Goal: Communication & Community: Answer question/provide support

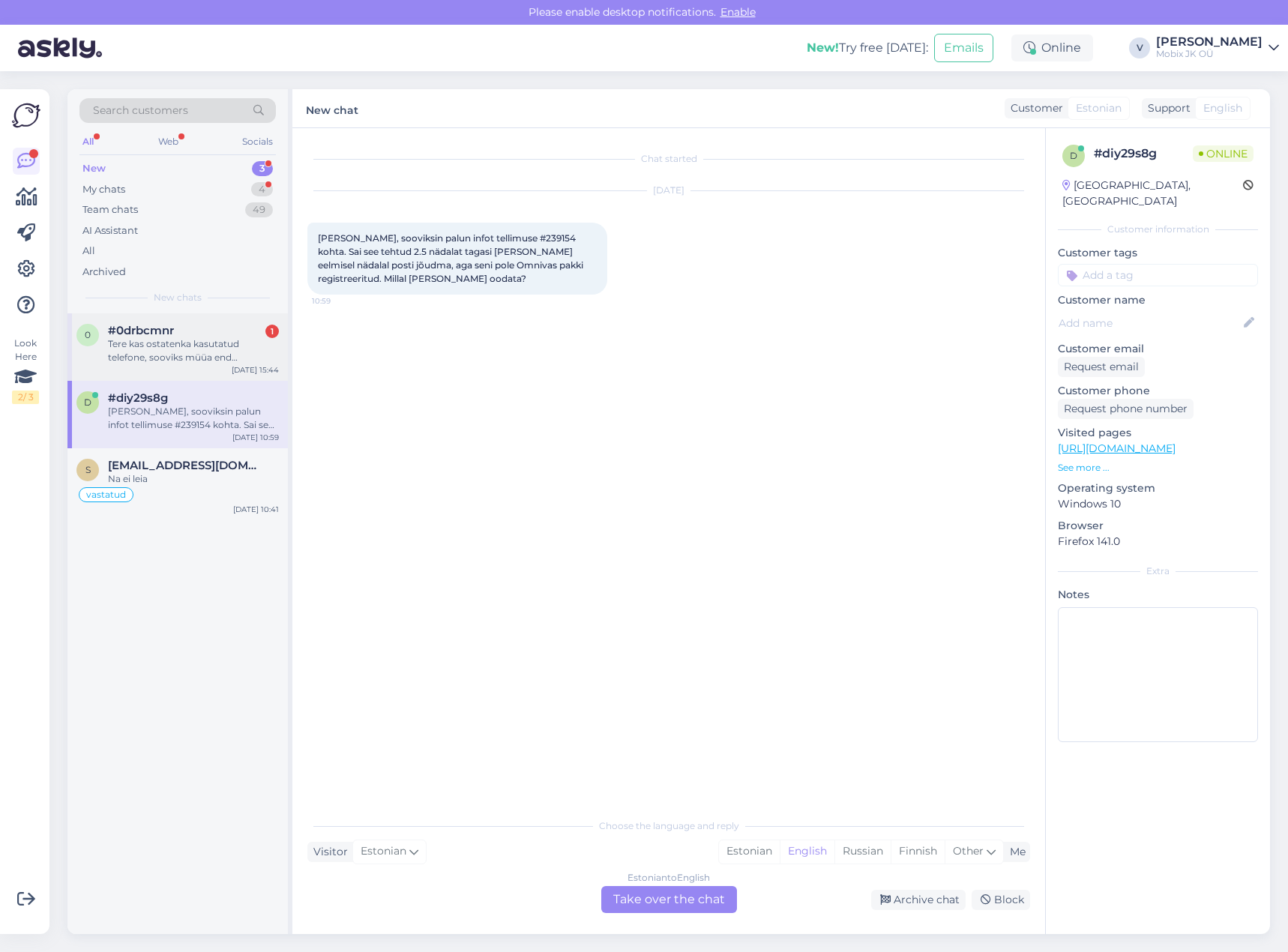
click at [204, 333] on div "#0drbcmnr 1" at bounding box center [193, 330] width 171 height 14
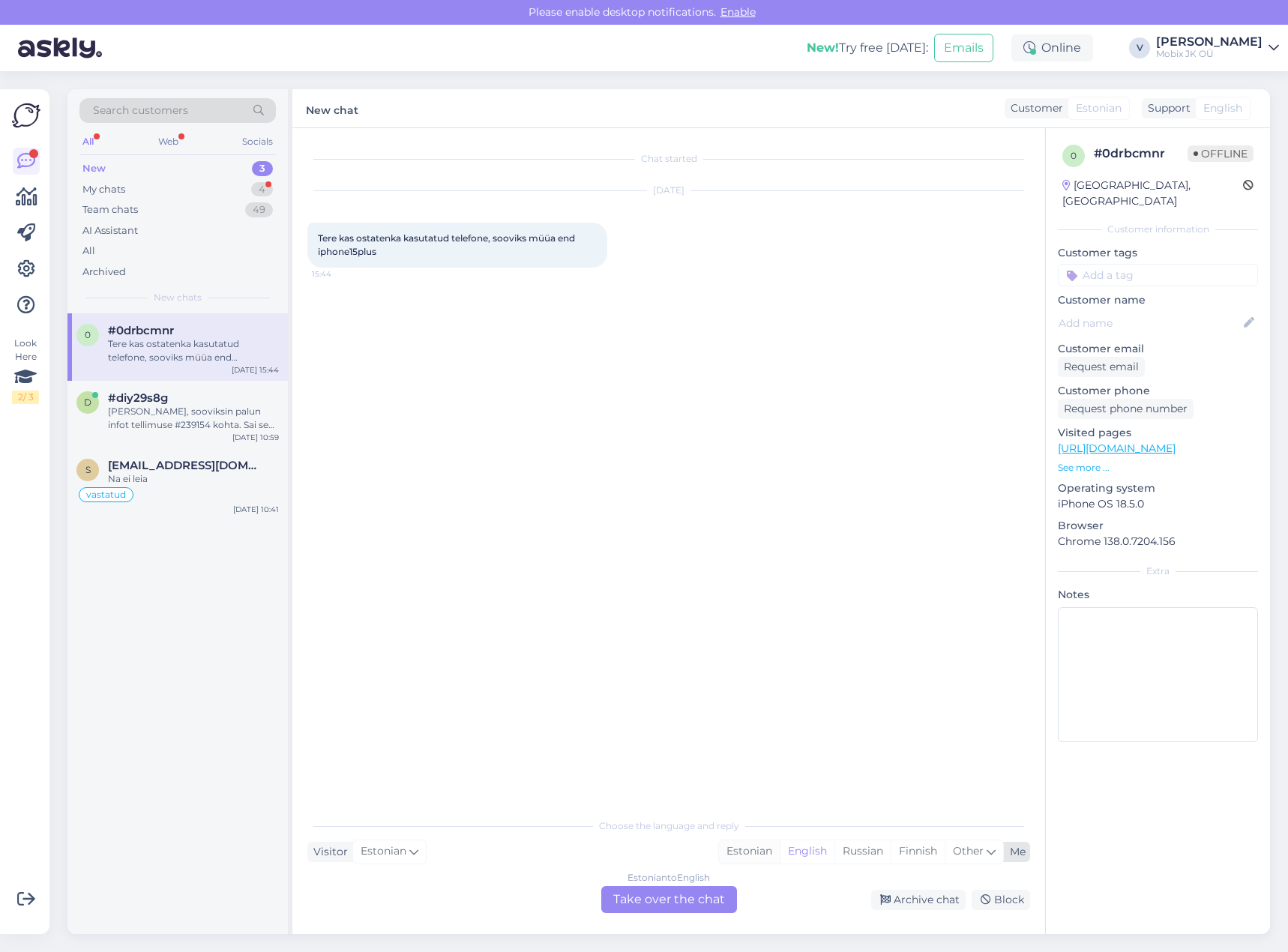
click at [750, 856] on div "Estonian" at bounding box center [749, 851] width 61 height 22
click at [700, 894] on div "Estonian to Estonian Take over the chat" at bounding box center [669, 898] width 136 height 27
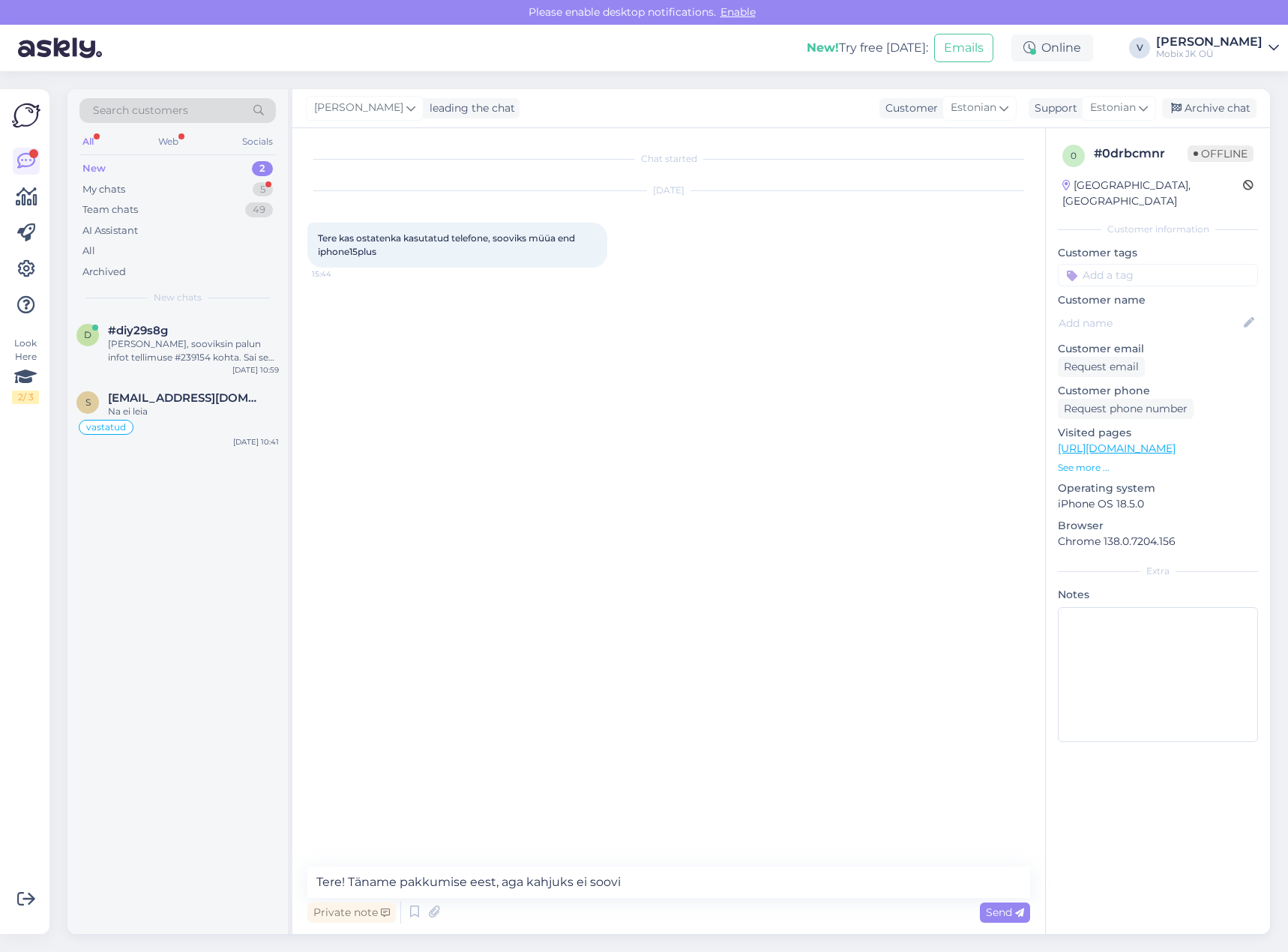
type textarea "Tere! Täname pakkumise eest, aga kahjuks ei soovi!"
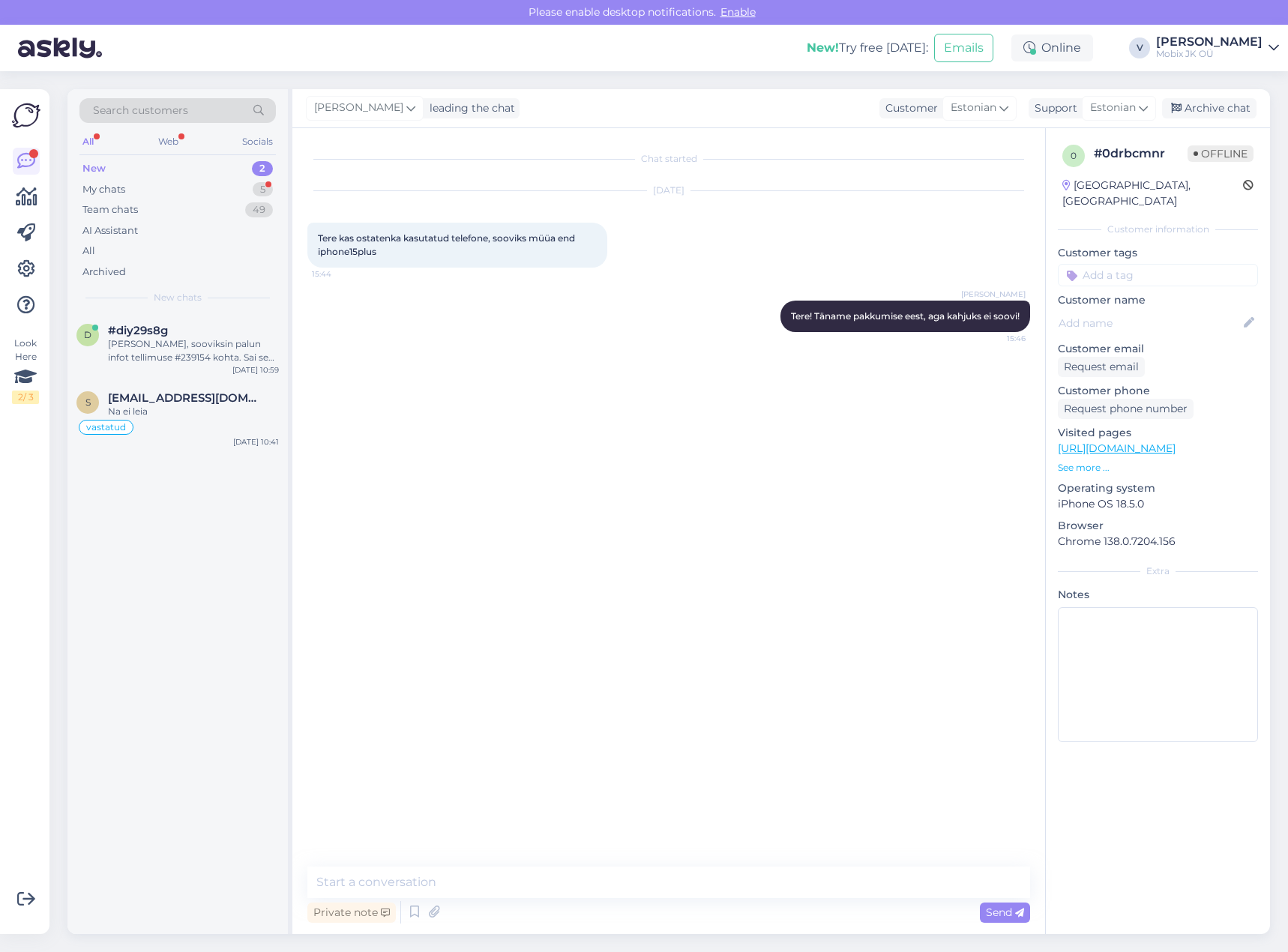
click at [1137, 263] on input at bounding box center [1158, 275] width 200 height 22
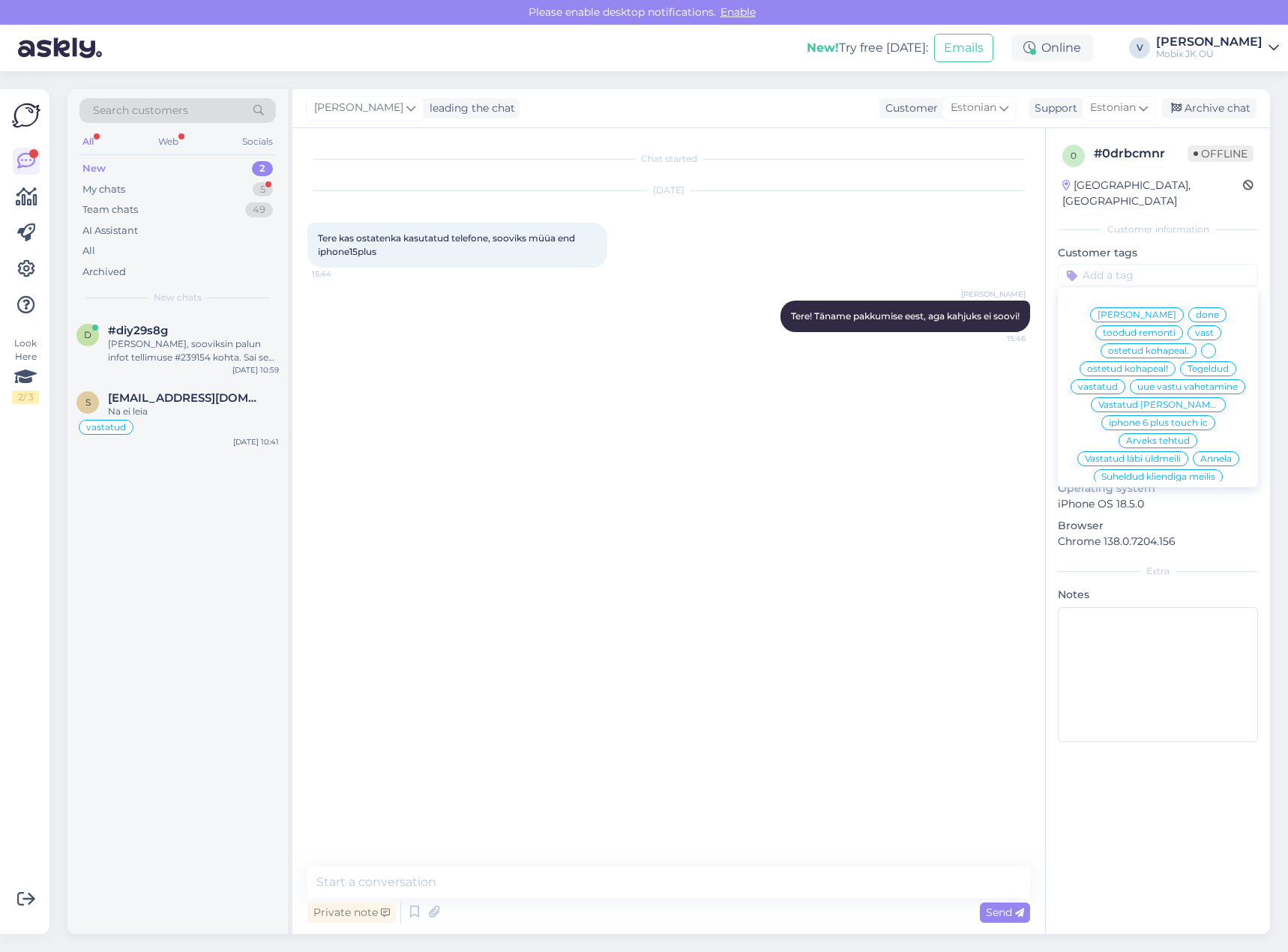
click at [1125, 379] on div "vastatud" at bounding box center [1098, 386] width 55 height 15
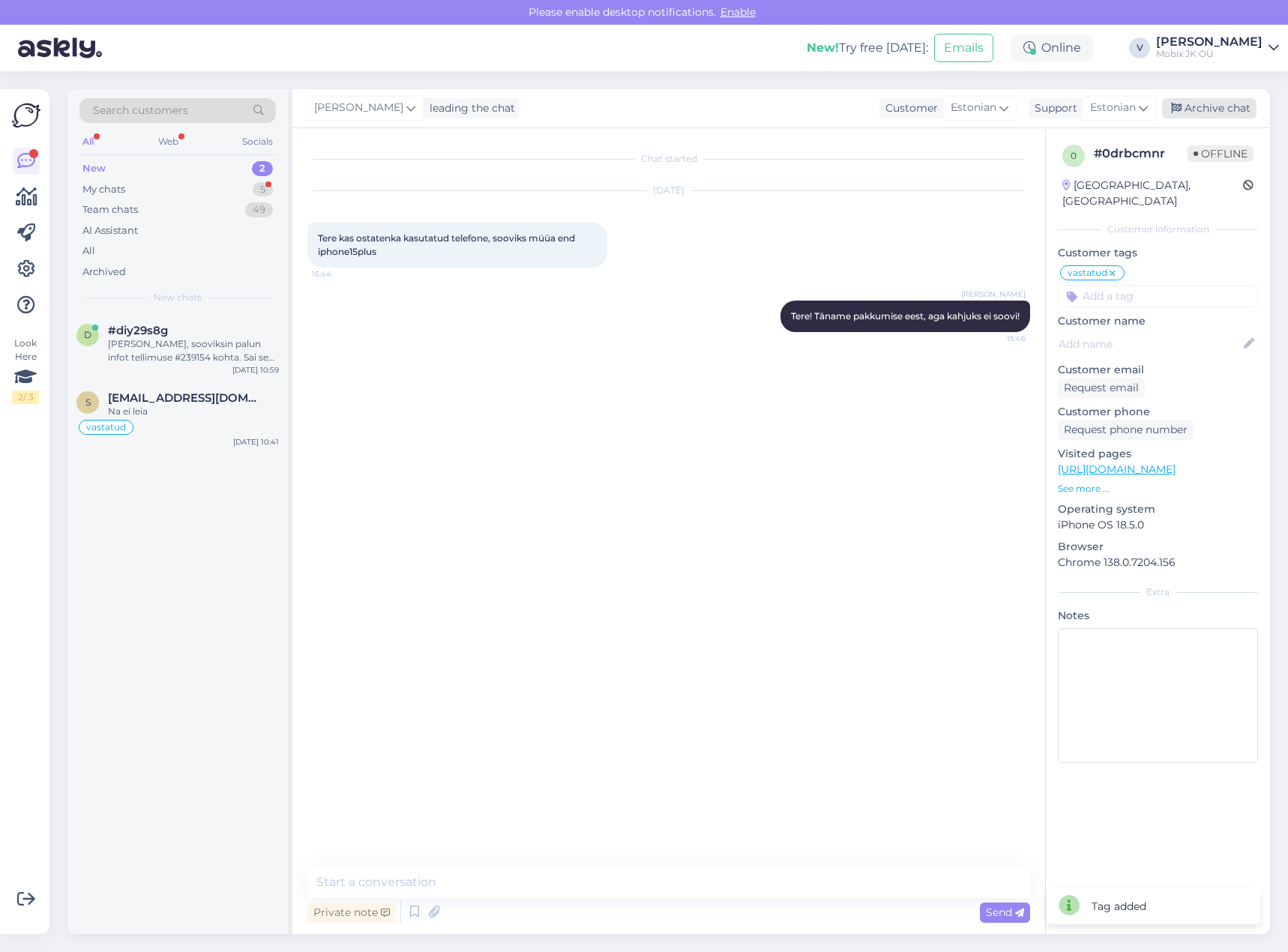
click at [1217, 101] on div "Archive chat" at bounding box center [1209, 108] width 94 height 20
click at [224, 333] on div "#diy29s8g" at bounding box center [193, 330] width 171 height 14
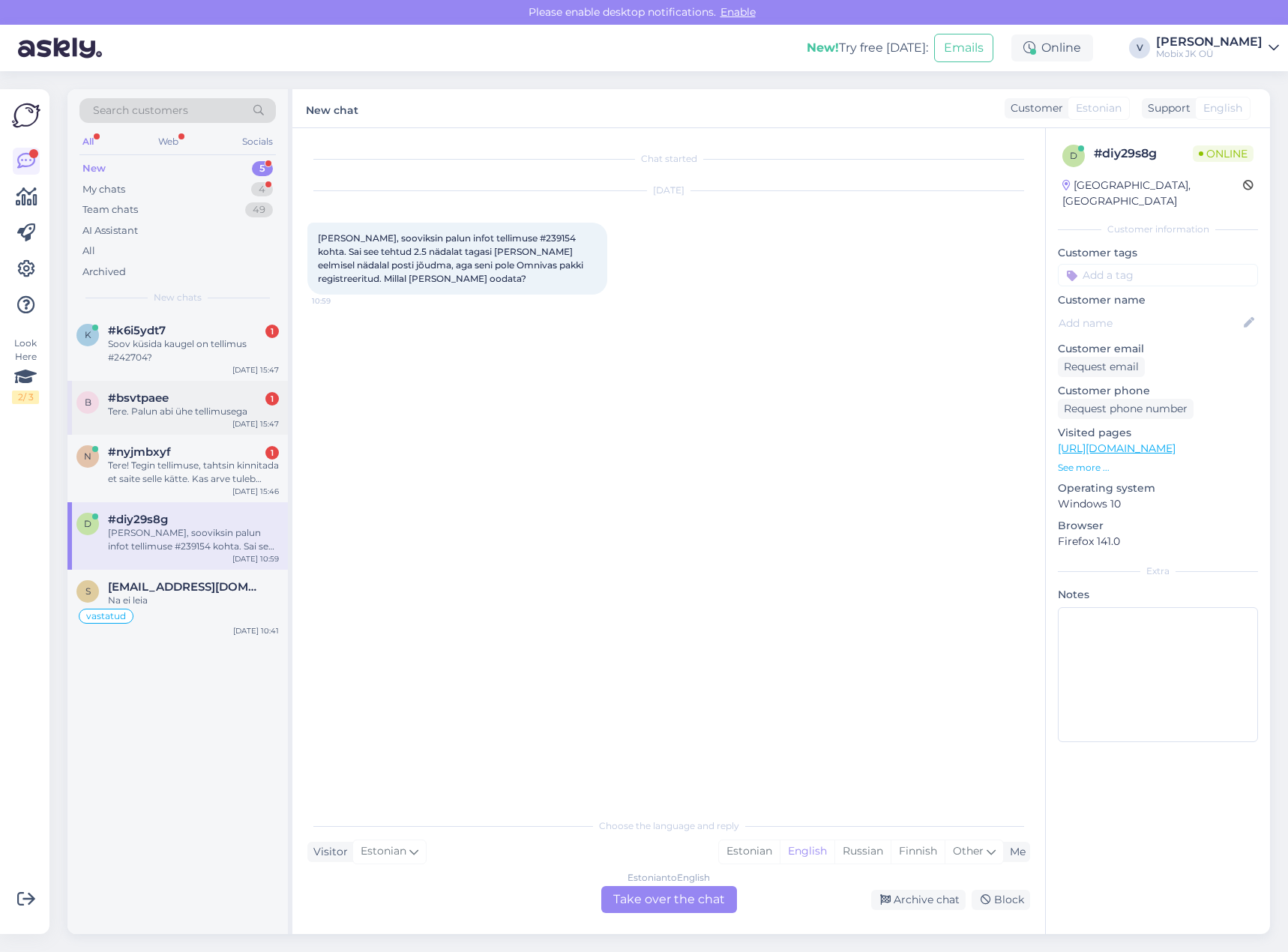
click at [251, 401] on div "#bsvtpaee 1" at bounding box center [193, 397] width 171 height 14
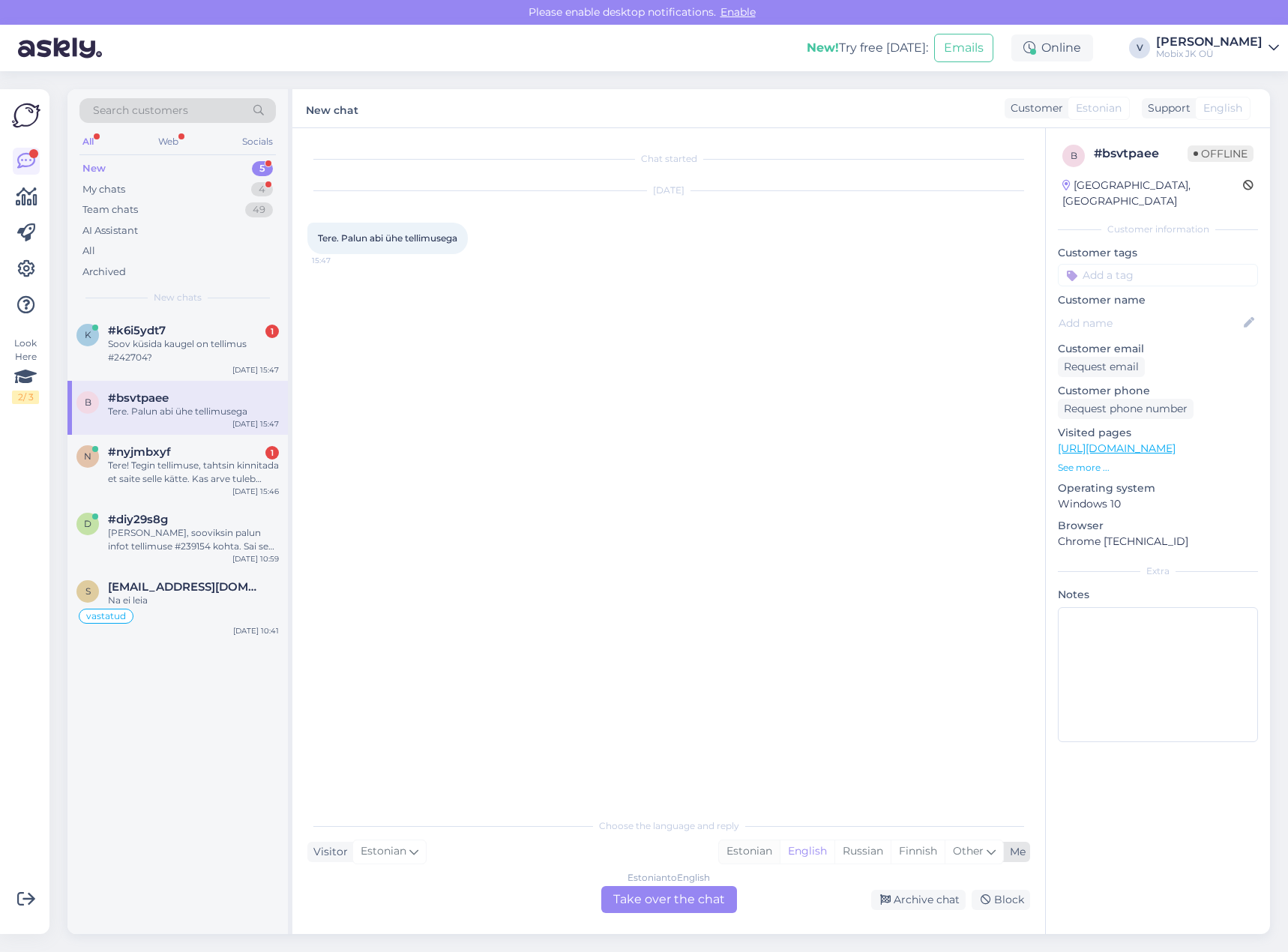
click at [738, 844] on div "Estonian" at bounding box center [749, 851] width 61 height 22
click at [705, 893] on div "Estonian to Estonian Take over the chat" at bounding box center [669, 898] width 136 height 27
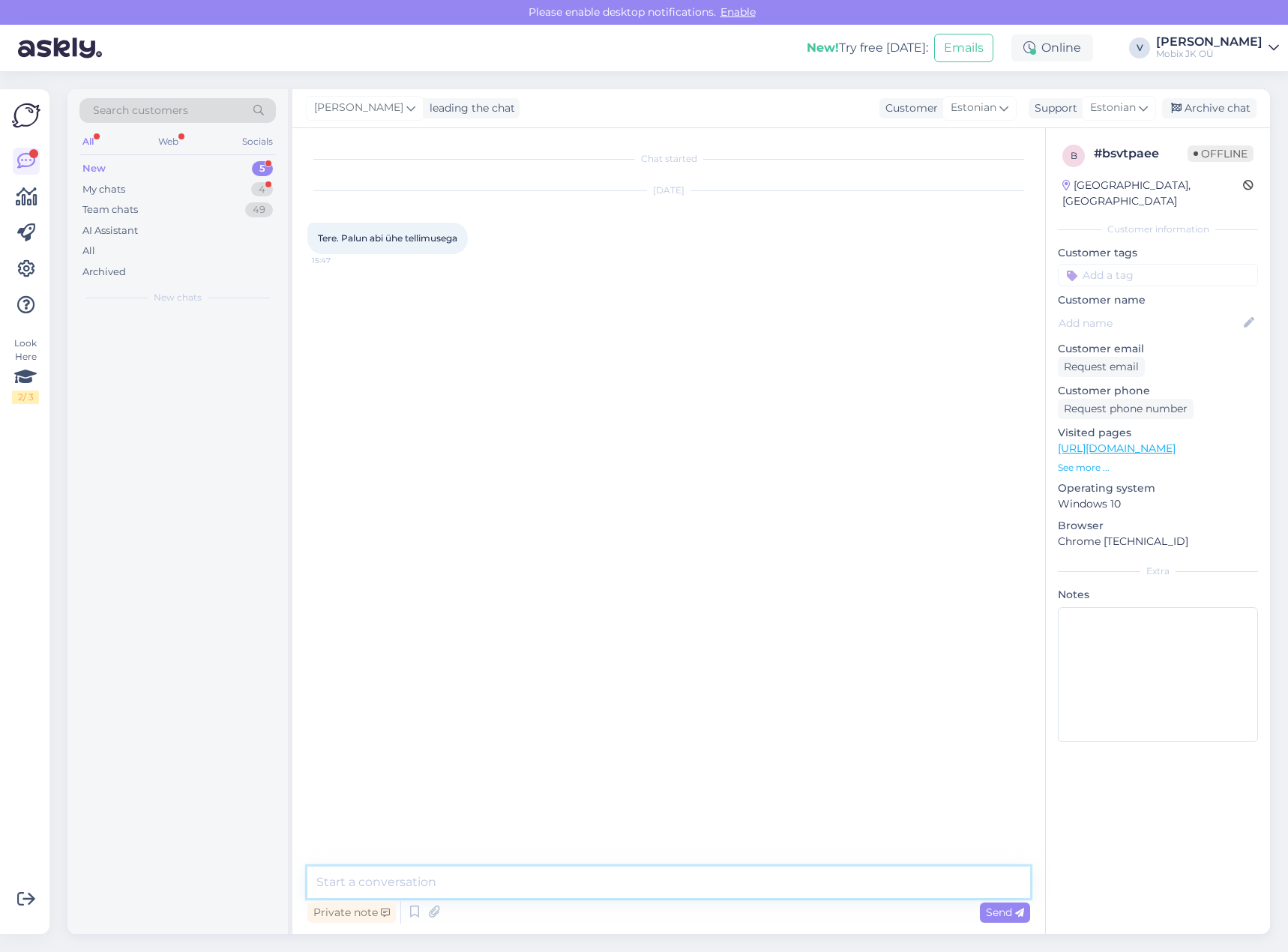
click at [704, 882] on textarea at bounding box center [669, 882] width 723 height 31
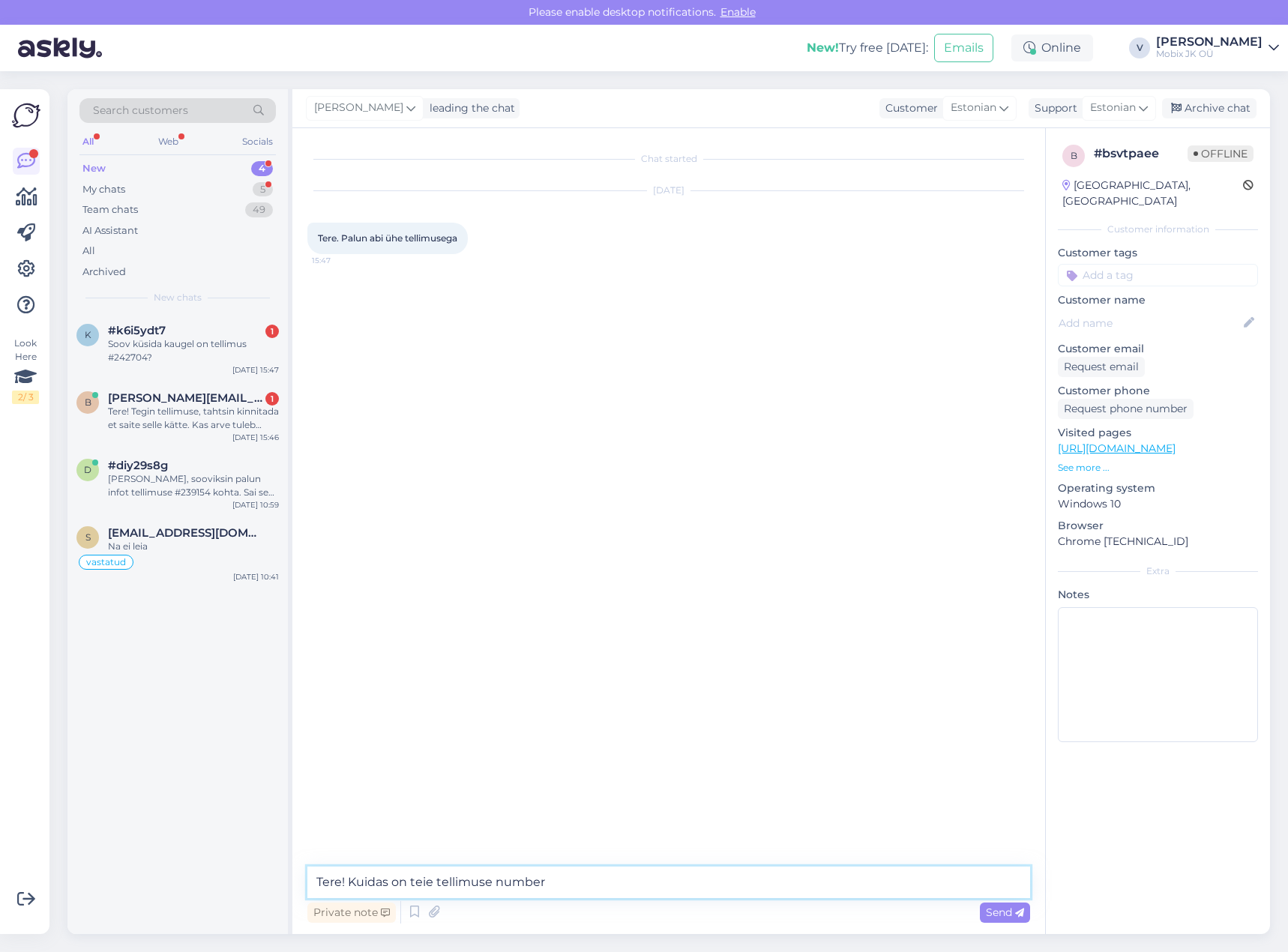
type textarea "Tere! Kuidas on teie tellimuse number?"
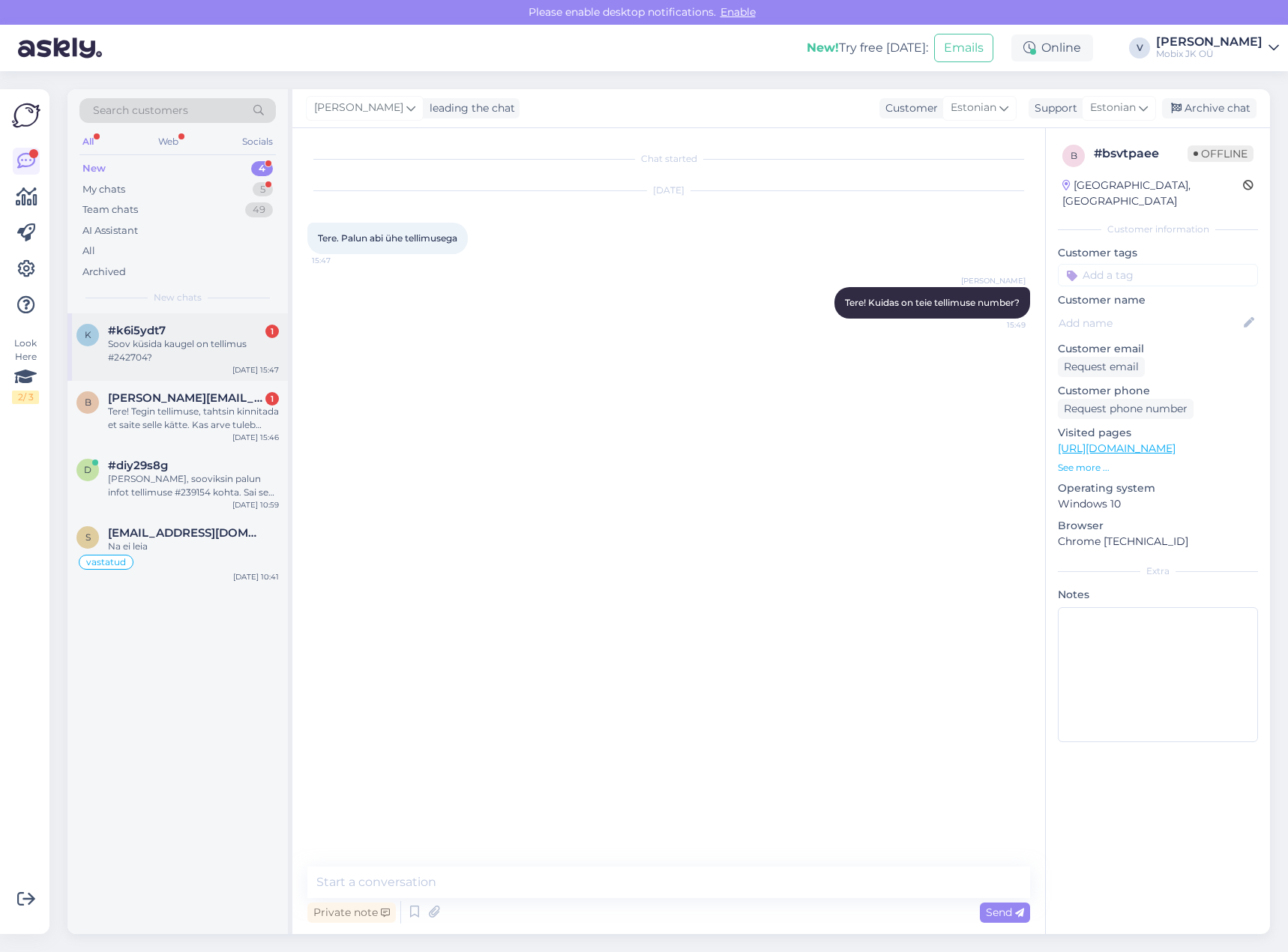
click at [190, 333] on div "#k6i5ydt7 1" at bounding box center [193, 330] width 171 height 14
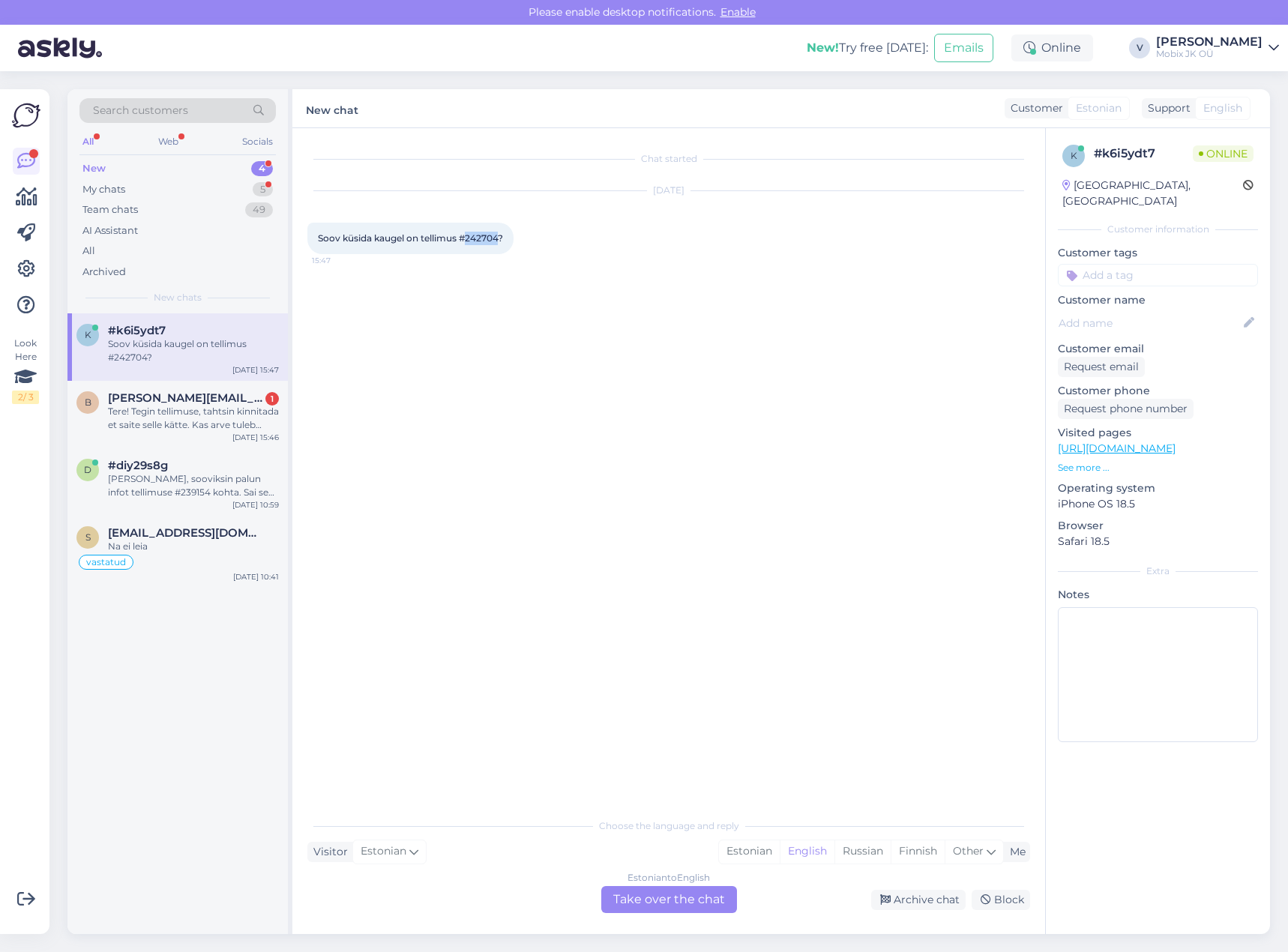
drag, startPoint x: 467, startPoint y: 238, endPoint x: 501, endPoint y: 239, distance: 34.0
click at [501, 239] on span "Soov küsida kaugel on tellimus #242704?" at bounding box center [411, 238] width 185 height 11
copy span "242704"
click at [469, 233] on span "Soov küsida kaugel on tellimus #242704?" at bounding box center [411, 238] width 185 height 11
drag, startPoint x: 468, startPoint y: 239, endPoint x: 500, endPoint y: 241, distance: 32.1
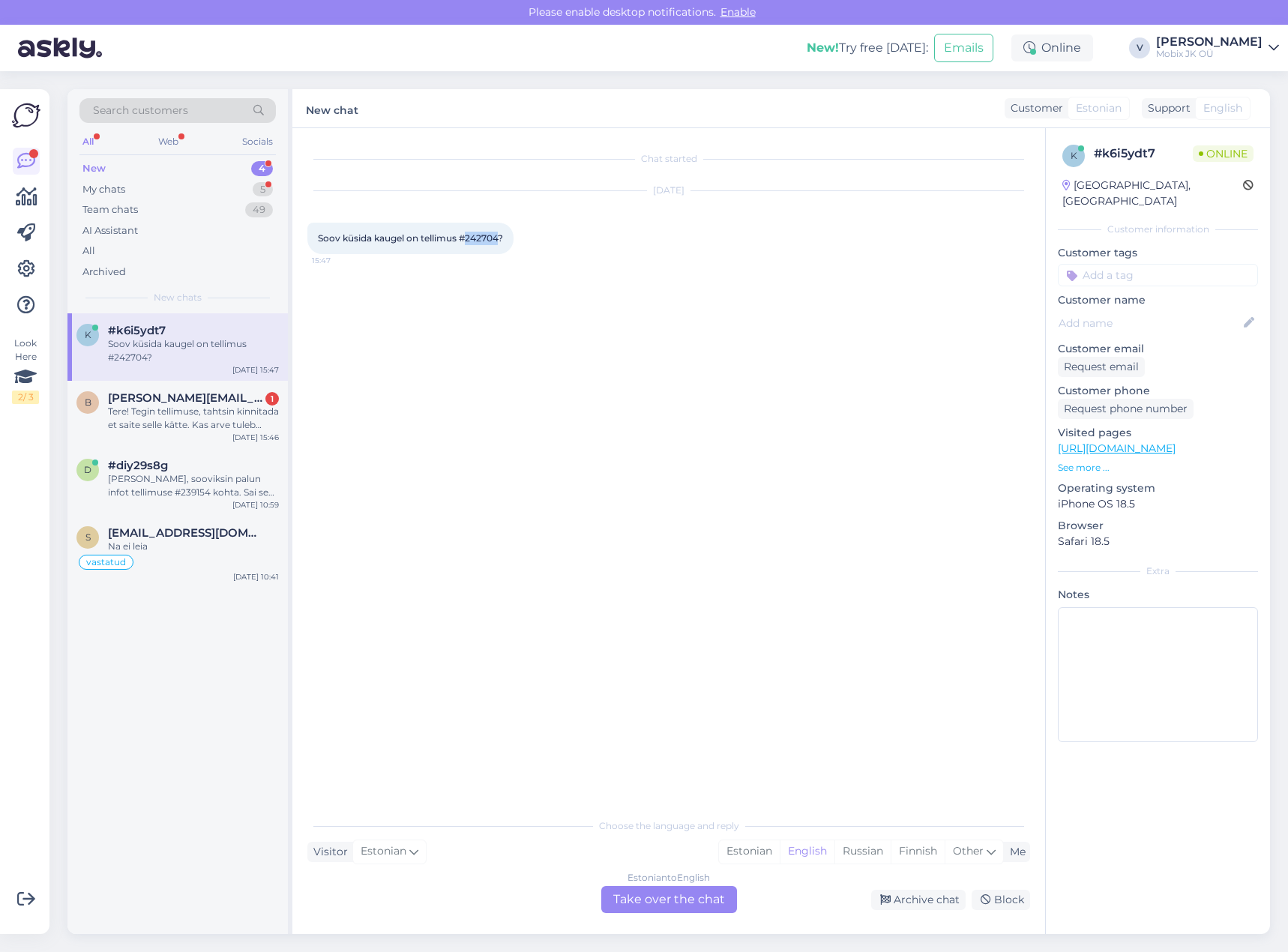
click at [500, 241] on span "Soov küsida kaugel on tellimus #242704?" at bounding box center [411, 238] width 185 height 11
copy span "242704"
click at [223, 414] on div "Tere! Tegin tellimuse, tahtsin kinnitada et saite selle kätte. Kas arve tuleb l…" at bounding box center [193, 418] width 171 height 27
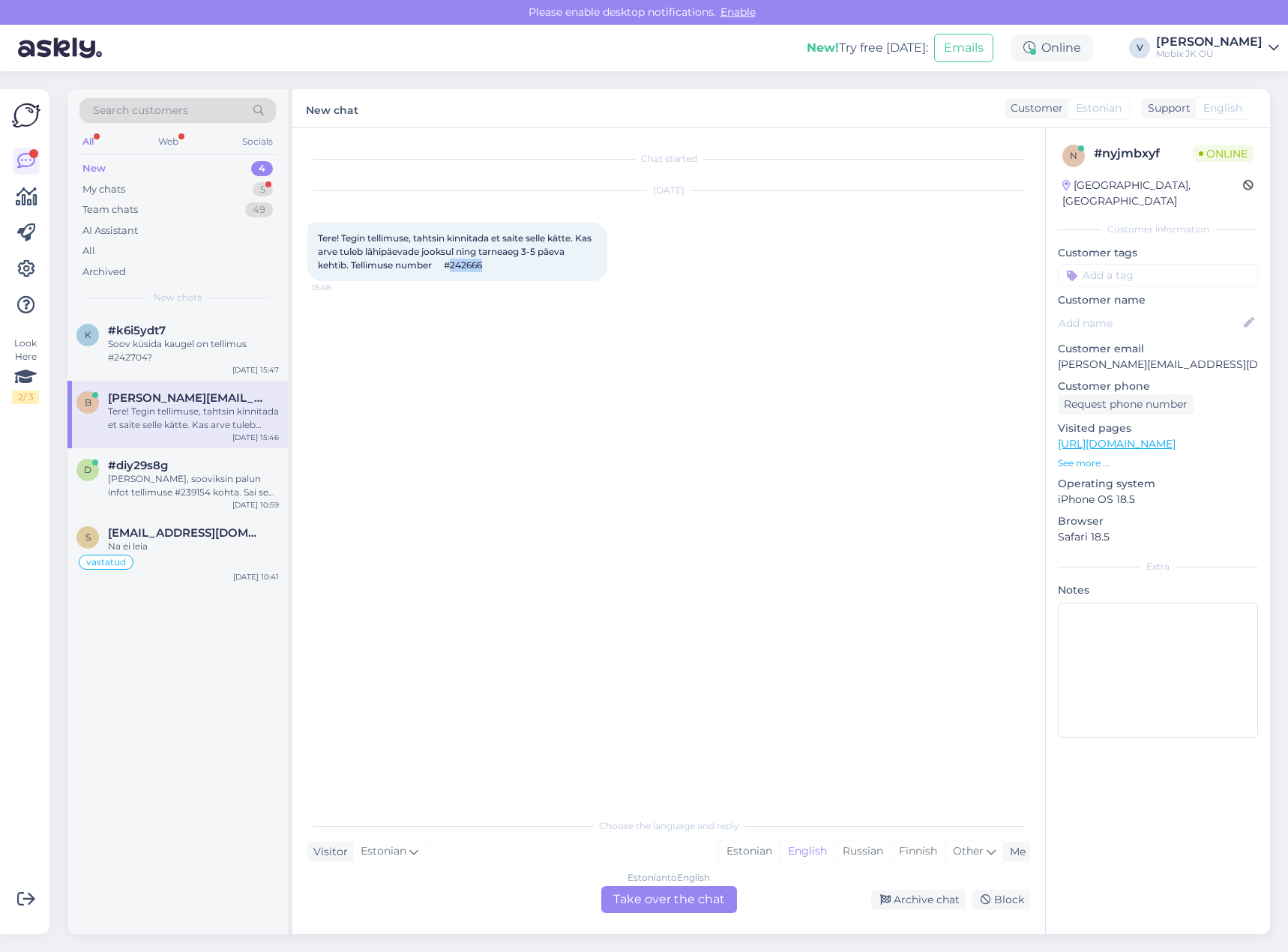
drag, startPoint x: 460, startPoint y: 267, endPoint x: 511, endPoint y: 265, distance: 51.0
click at [511, 265] on div "Tere! Tegin tellimuse, tahtsin kinnitada et saite selle kätte. Kas arve tuleb l…" at bounding box center [457, 251] width 300 height 58
copy span "242666"
click at [738, 847] on div "Estonian" at bounding box center [749, 851] width 61 height 22
click at [718, 889] on div "Estonian to Estonian Take over the chat" at bounding box center [669, 898] width 136 height 27
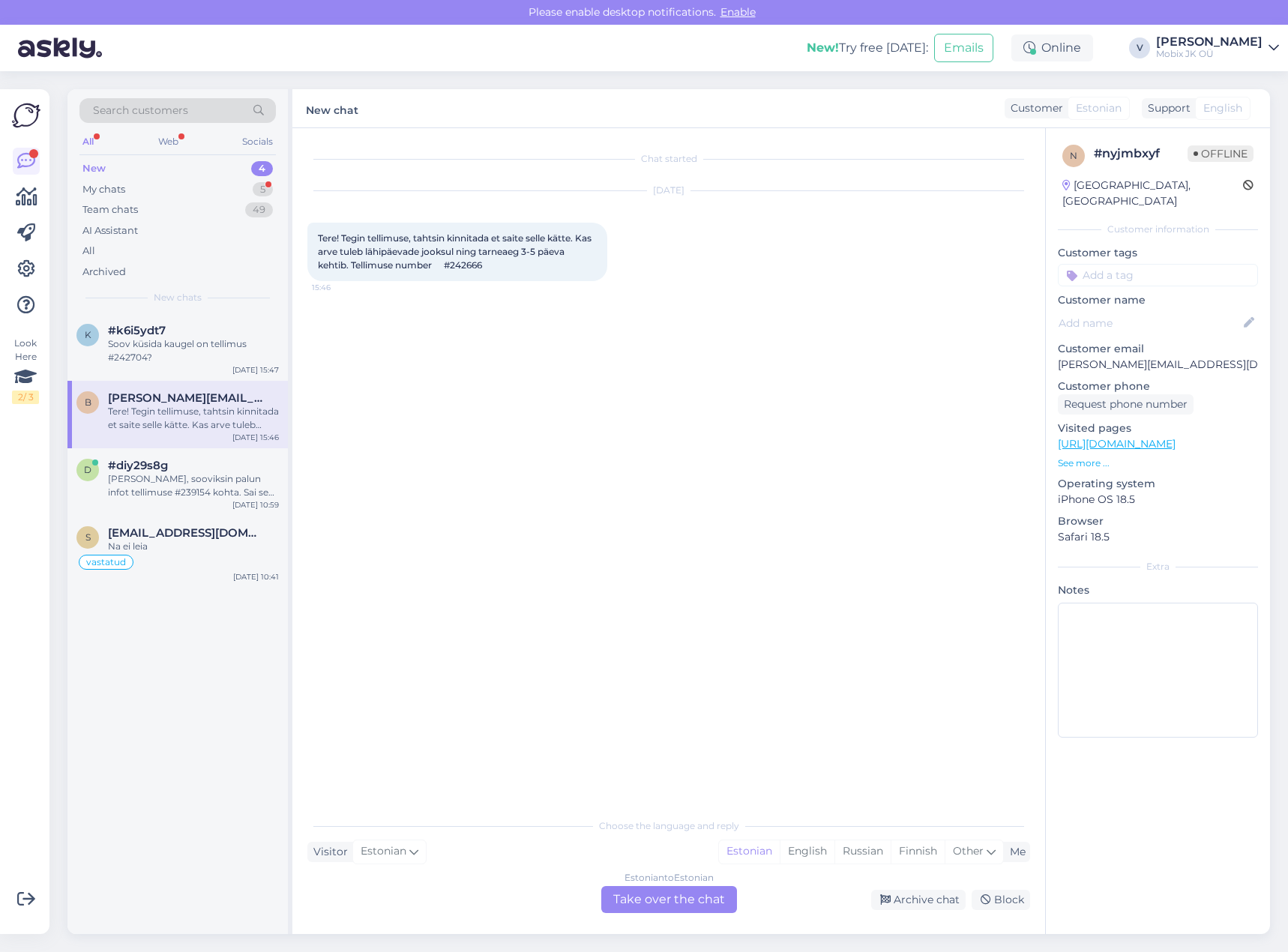
click at [714, 875] on div "Estonian to Estonian" at bounding box center [669, 877] width 89 height 14
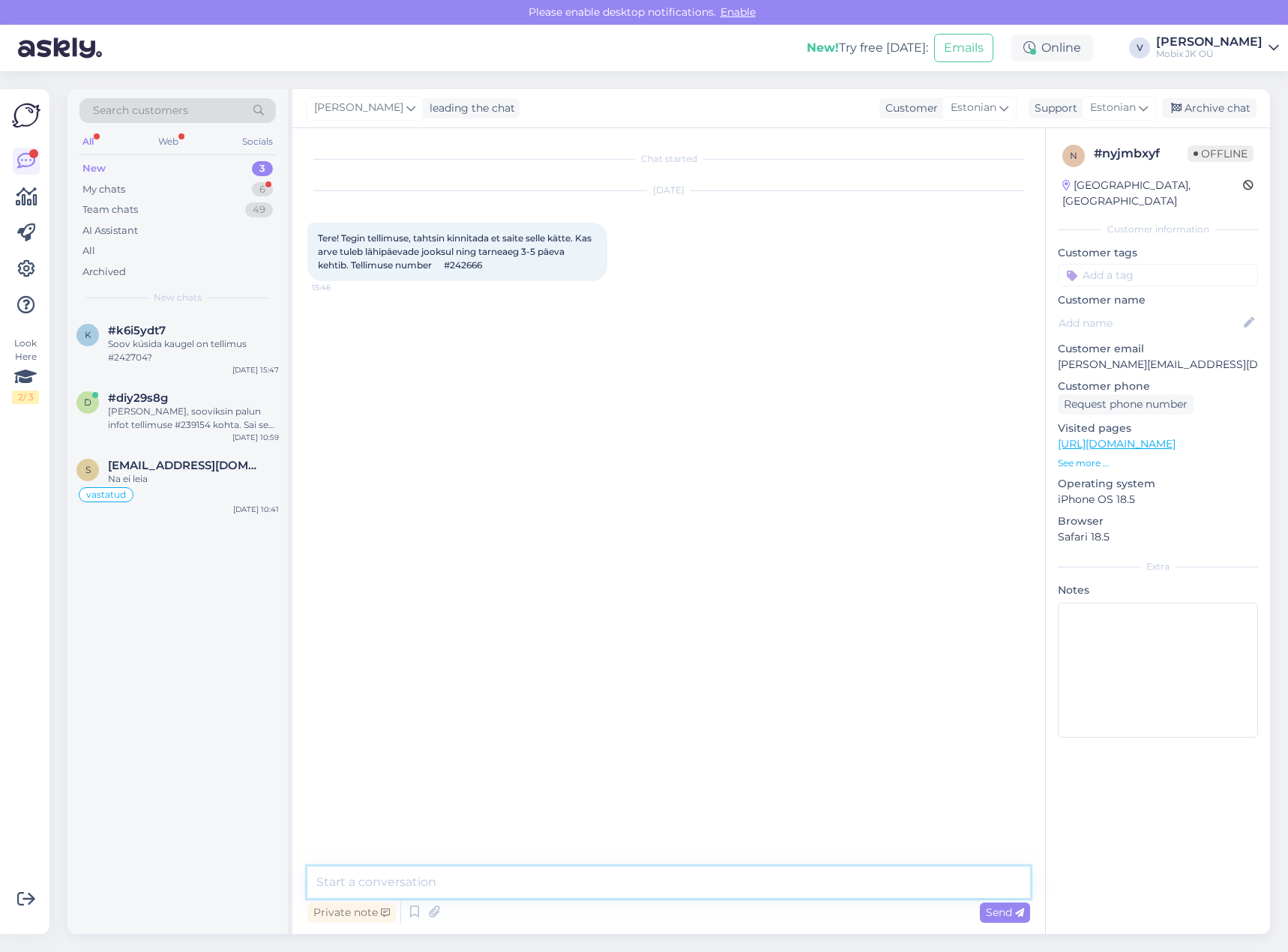
click at [705, 881] on textarea at bounding box center [669, 882] width 723 height 31
click at [705, 879] on textarea at bounding box center [669, 882] width 723 height 31
type textarea "Tere! Jah, Teie tellimus on töös. Arvet saadame siis [PERSON_NAME] on [PERSON_N…"
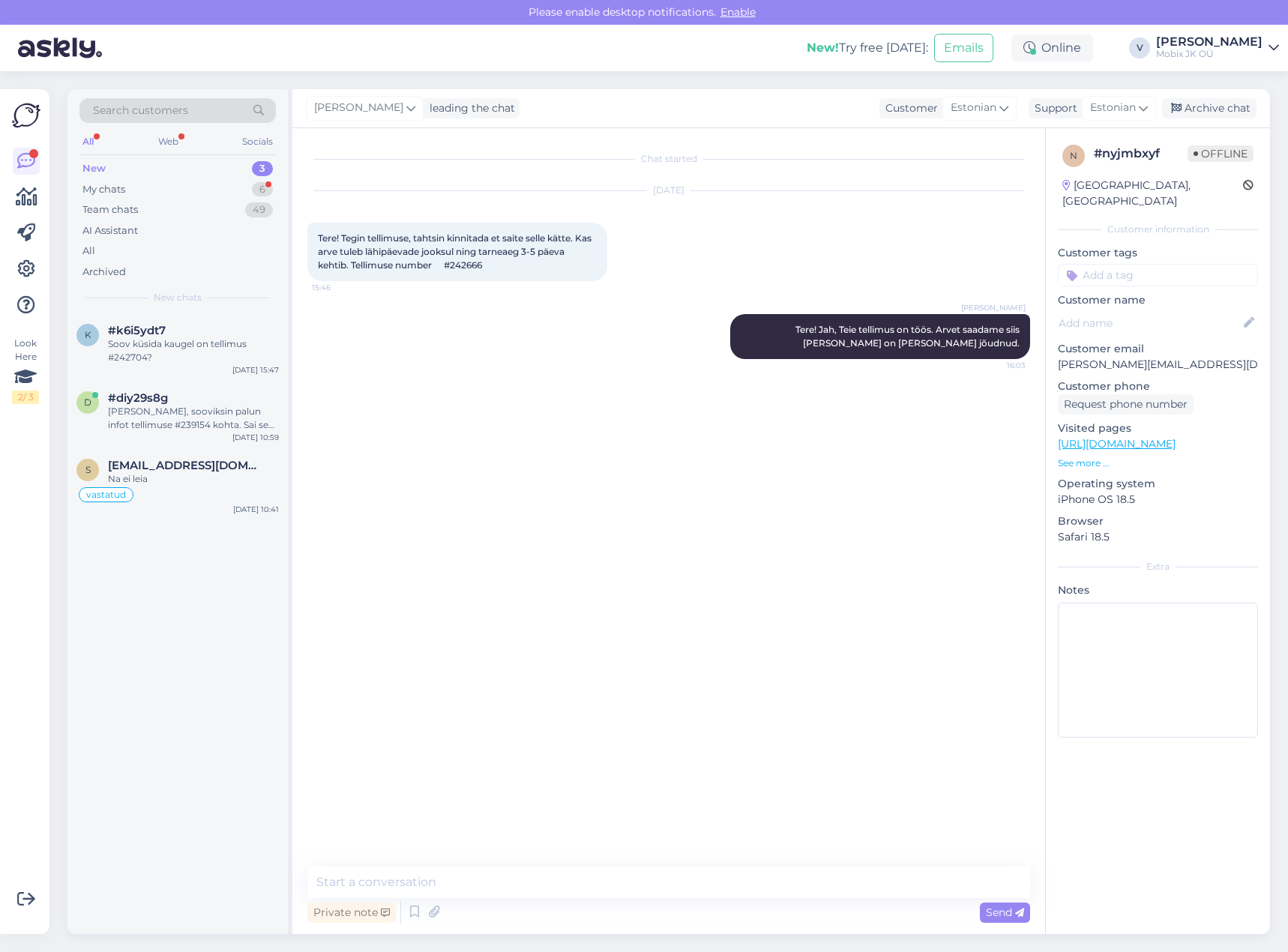
click at [1138, 263] on input at bounding box center [1158, 275] width 200 height 22
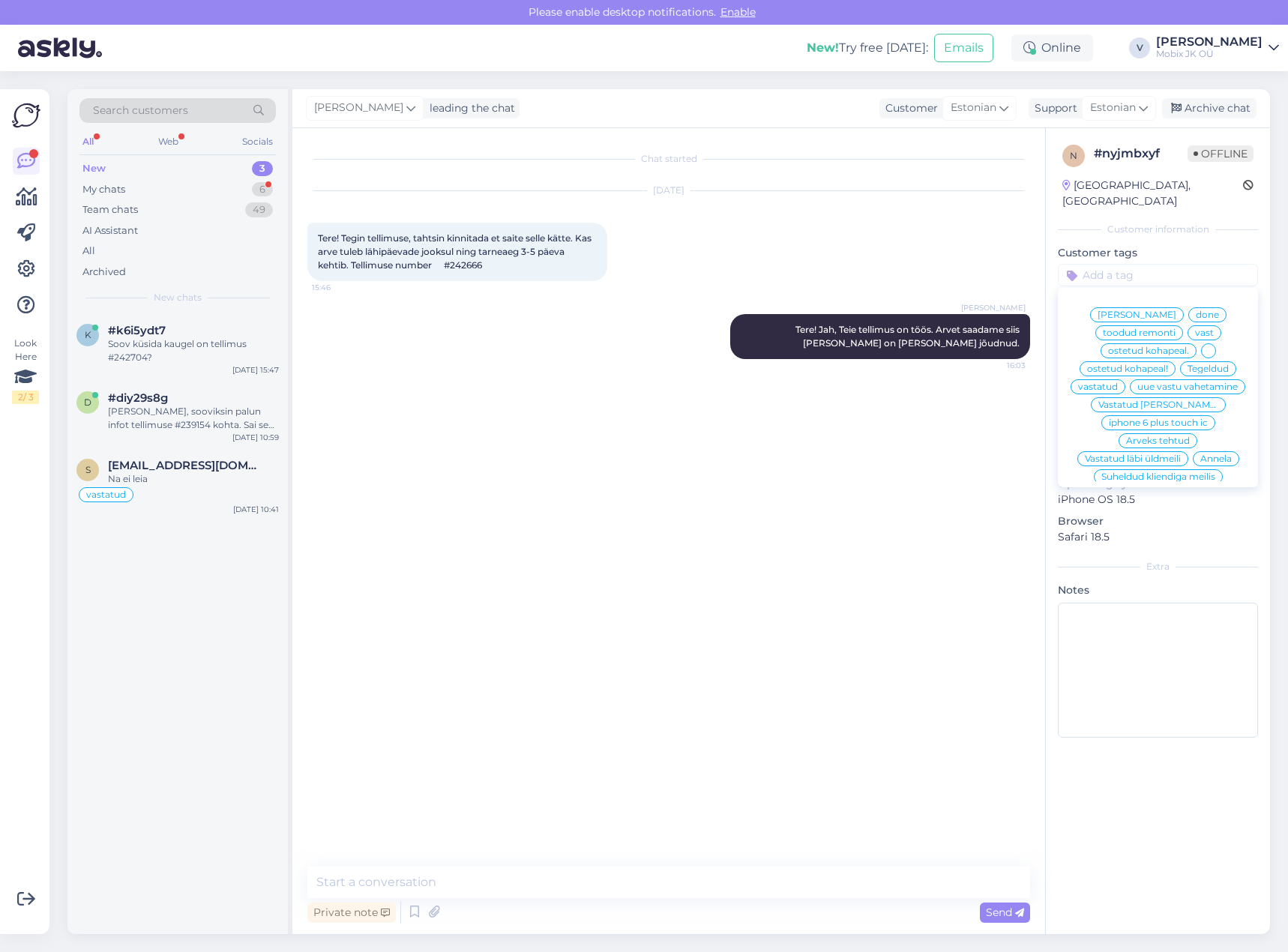
click at [1118, 382] on span "vastatud" at bounding box center [1098, 386] width 40 height 9
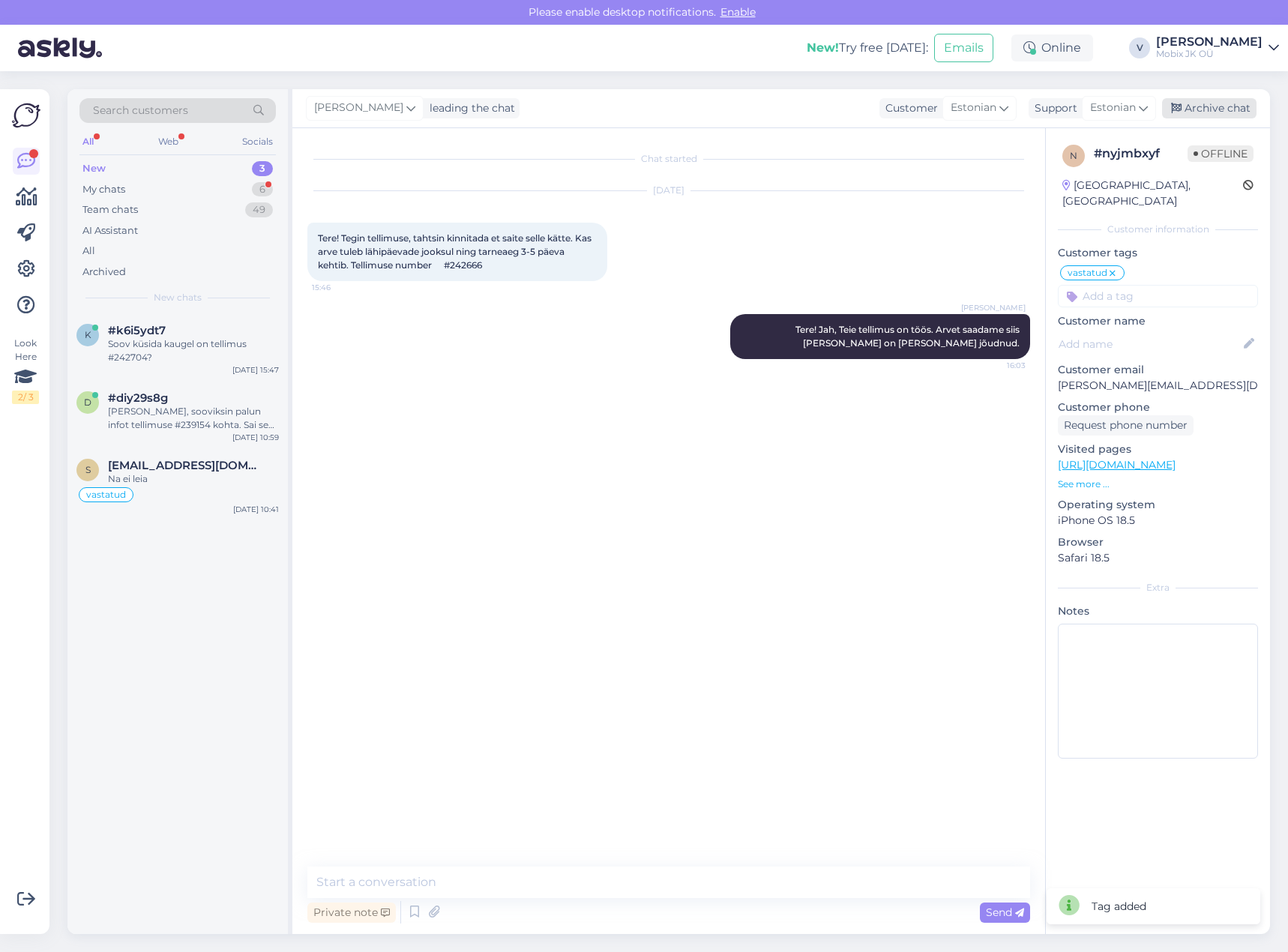
click at [1200, 105] on div "Archive chat" at bounding box center [1209, 108] width 94 height 20
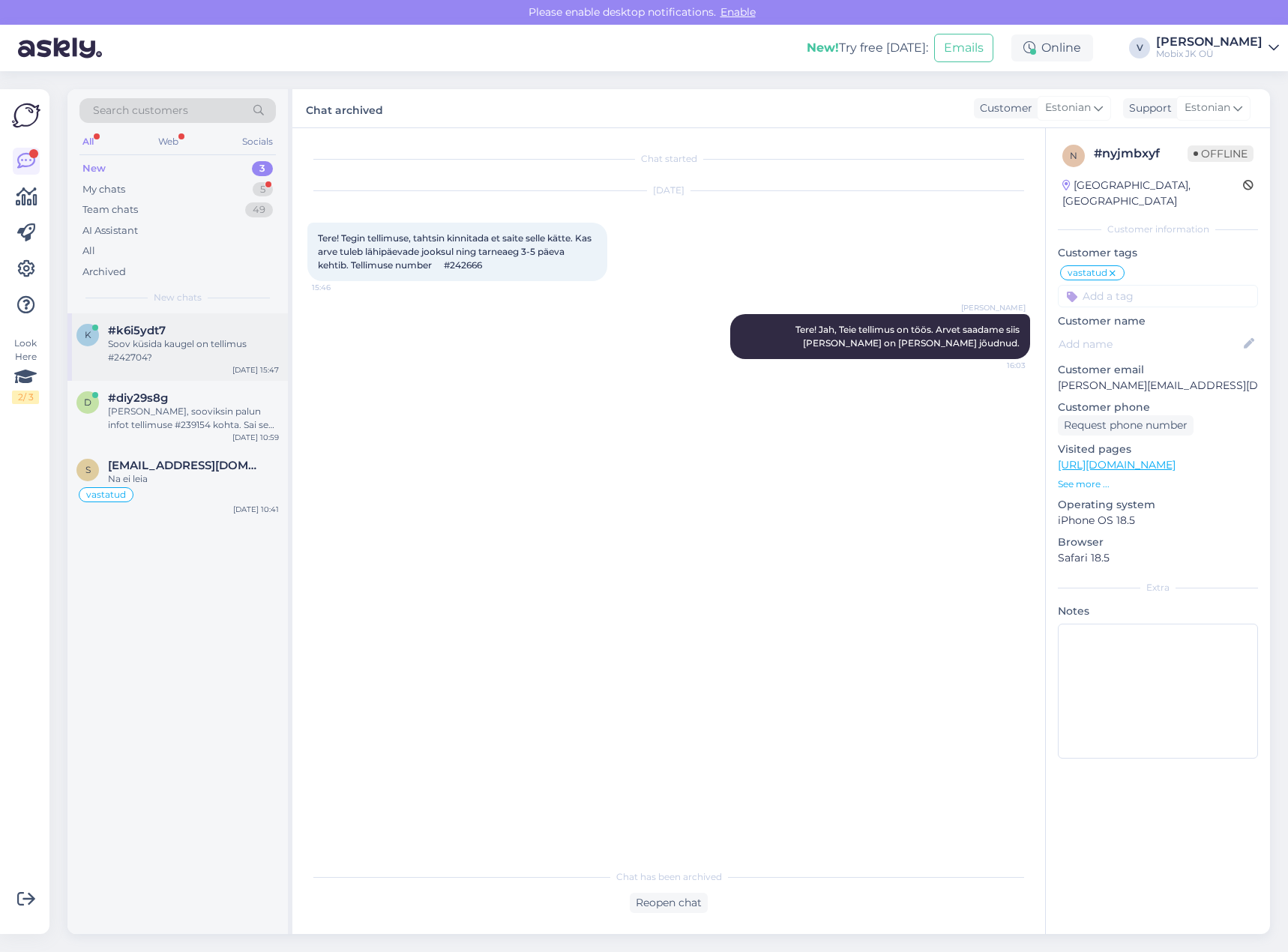
click at [155, 345] on div "Soov küsida kaugel on tellimus #242704?" at bounding box center [193, 350] width 171 height 27
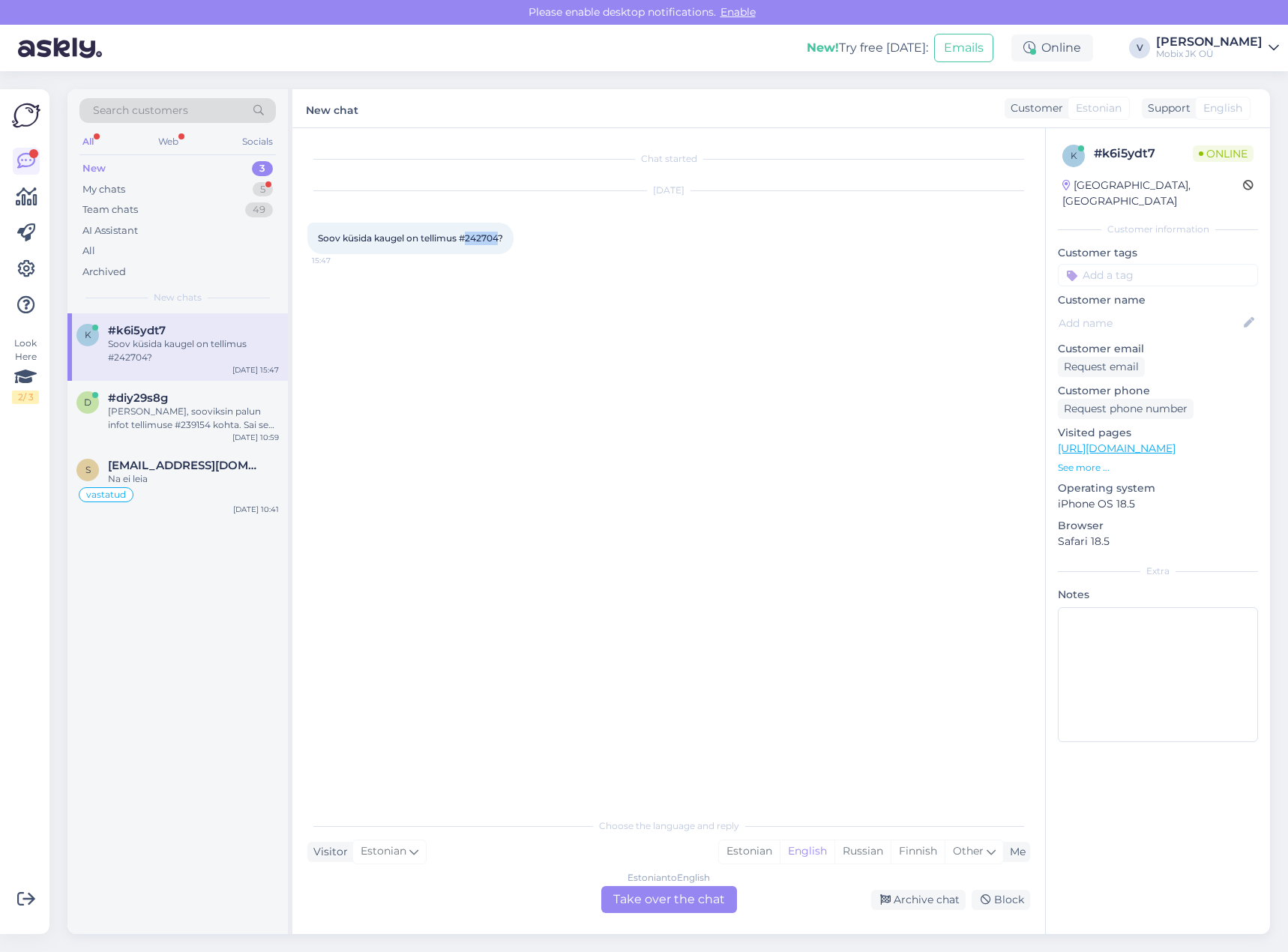
drag, startPoint x: 467, startPoint y: 236, endPoint x: 500, endPoint y: 236, distance: 33.0
click at [500, 236] on span "Soov küsida kaugel on tellimus #242704?" at bounding box center [411, 238] width 185 height 11
copy span "242704"
click at [734, 849] on div "Estonian" at bounding box center [749, 851] width 61 height 22
click at [685, 896] on div "Estonian to Estonian Take over the chat" at bounding box center [669, 898] width 136 height 27
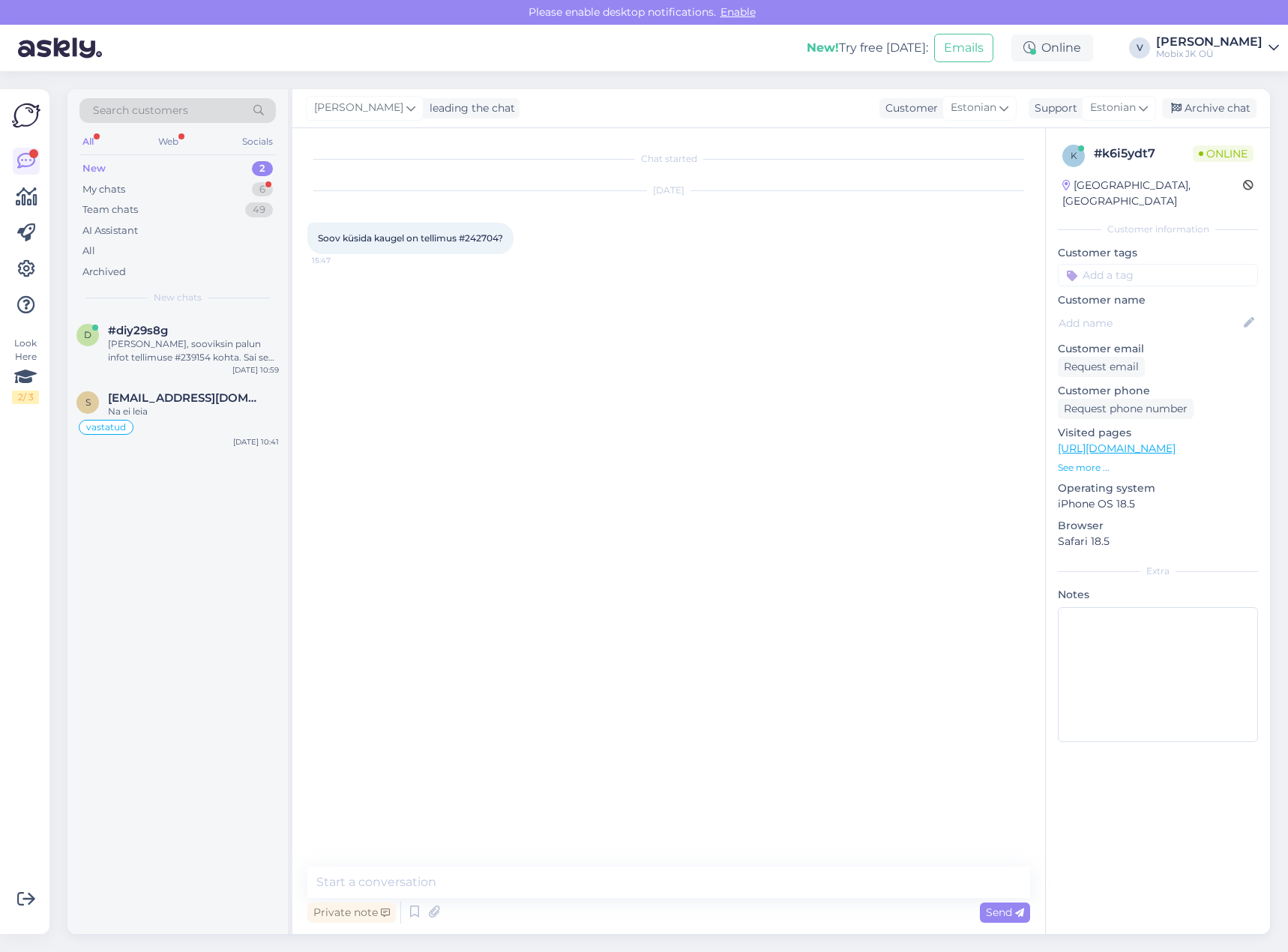
click at [687, 881] on textarea at bounding box center [669, 882] width 723 height 31
type textarea "Tere! Teie tellimus on veel hankija kinnituse ootel. [PERSON_NAME] kinnituse si…"
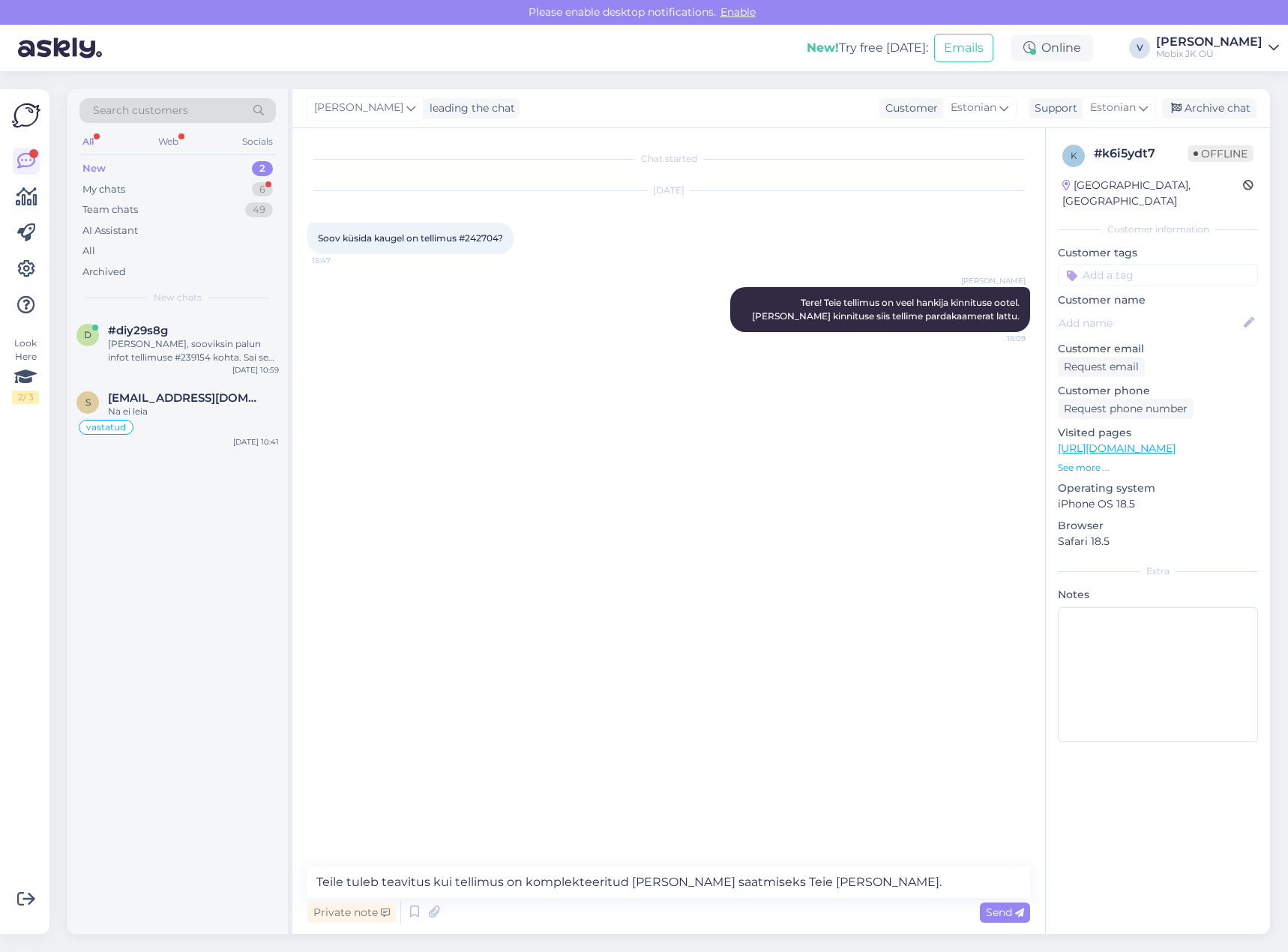
type textarea "Teile tuleb teavitus kui tellimus on komplekteeritud [PERSON_NAME] saatmiseks T…"
click at [1009, 909] on span "Send" at bounding box center [1004, 911] width 38 height 14
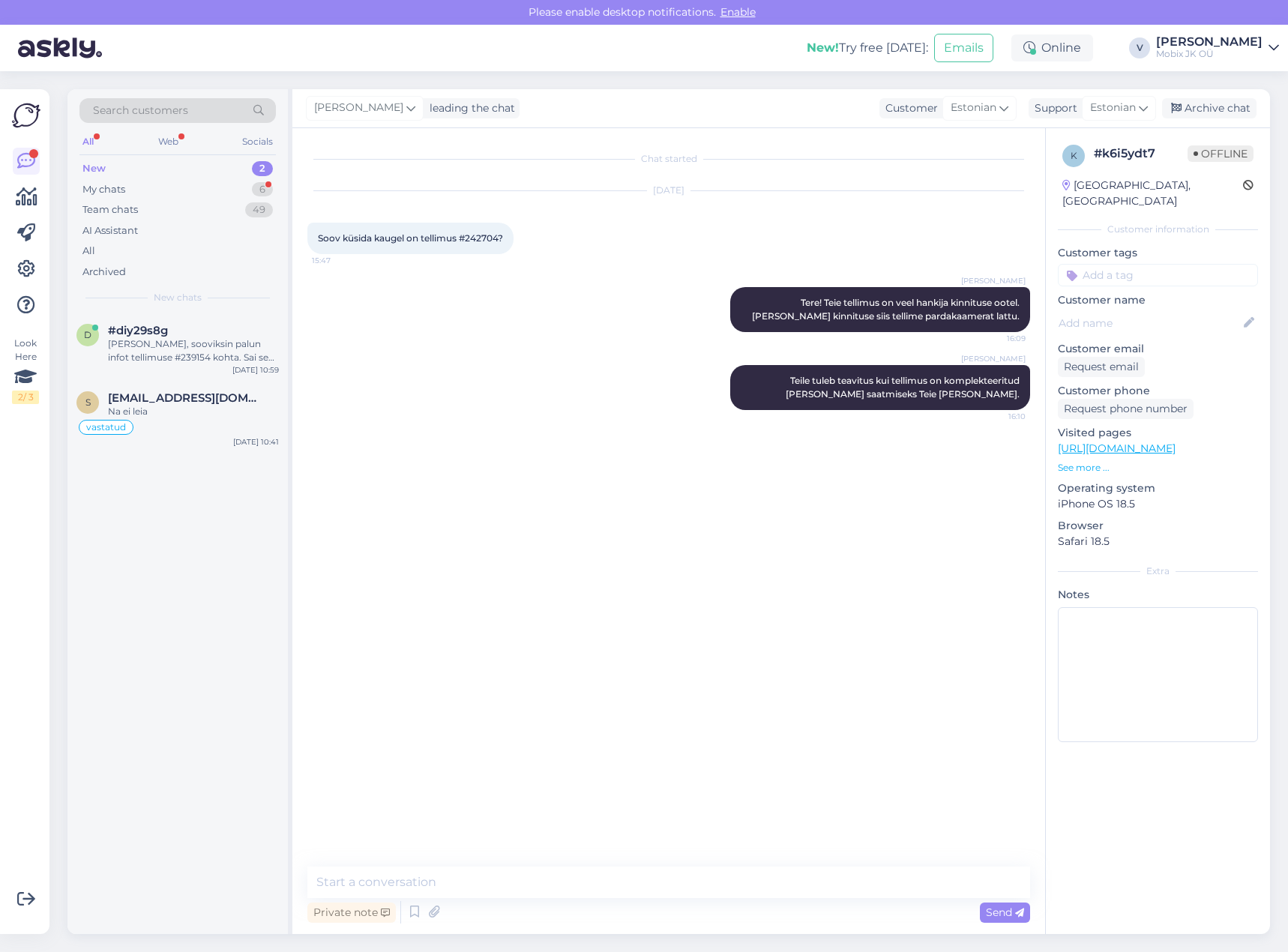
click at [1162, 263] on input at bounding box center [1158, 275] width 200 height 22
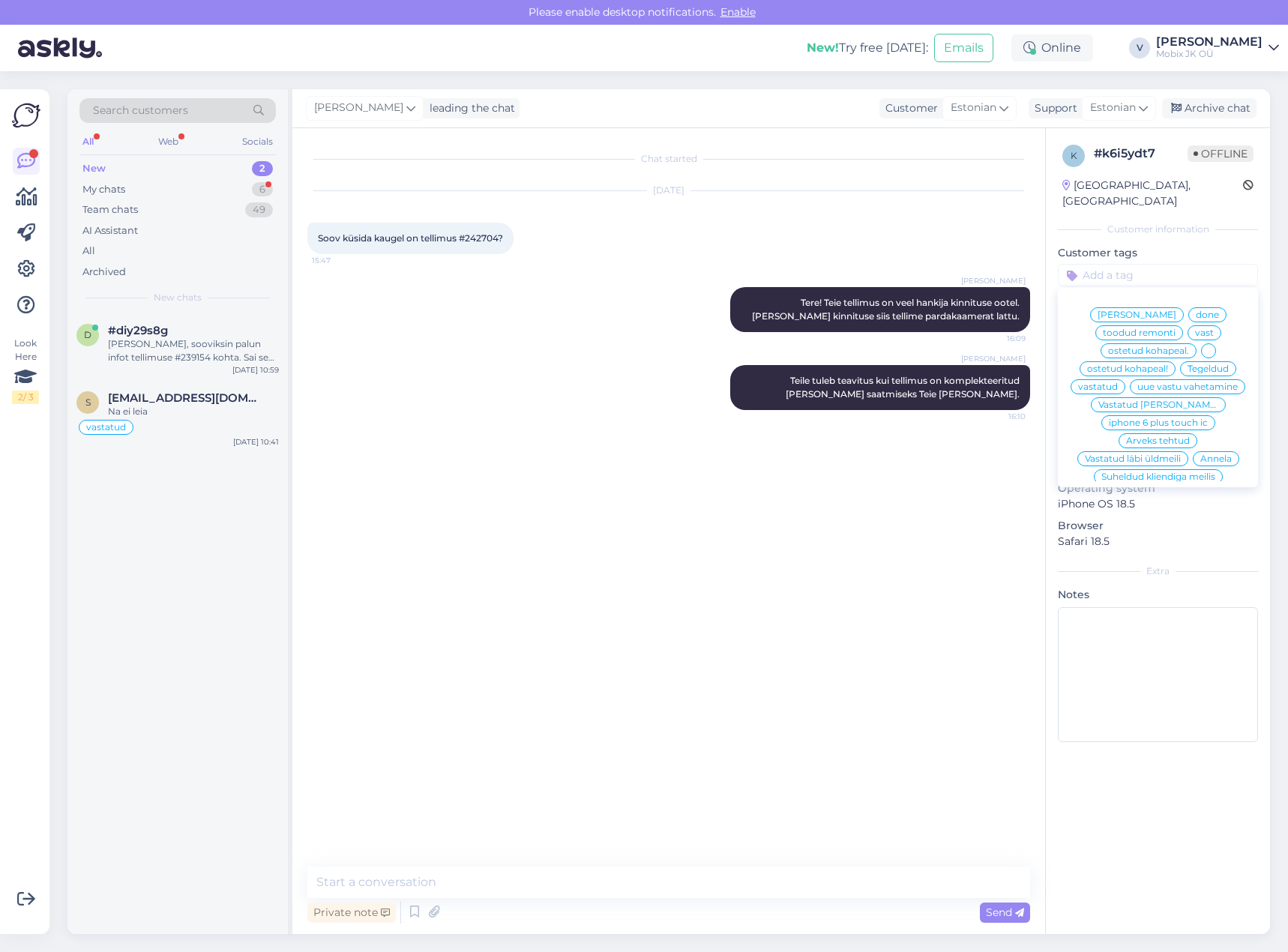
click at [1118, 382] on span "vastatud" at bounding box center [1098, 386] width 40 height 9
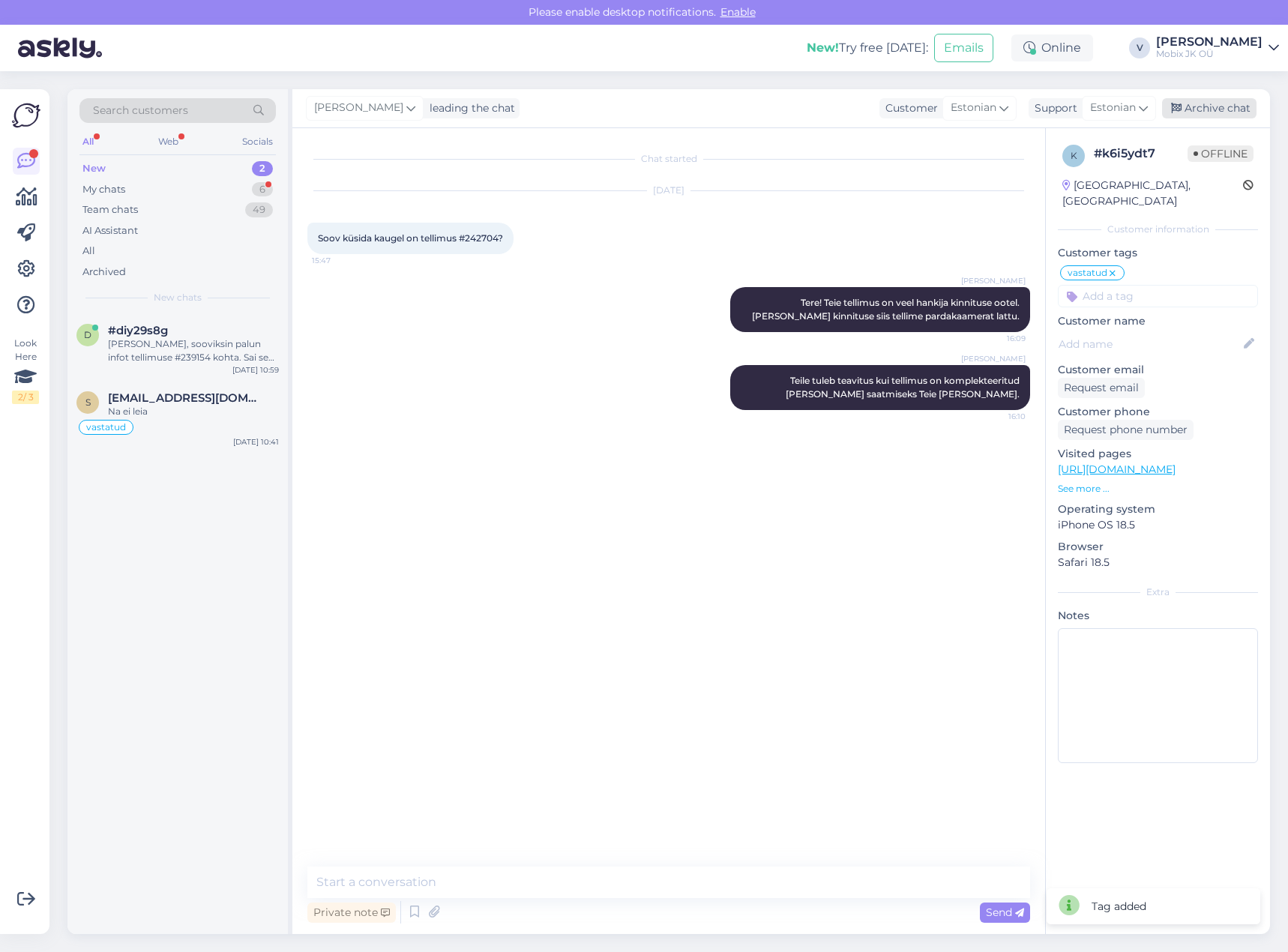
click at [1202, 101] on div "Archive chat" at bounding box center [1209, 108] width 94 height 20
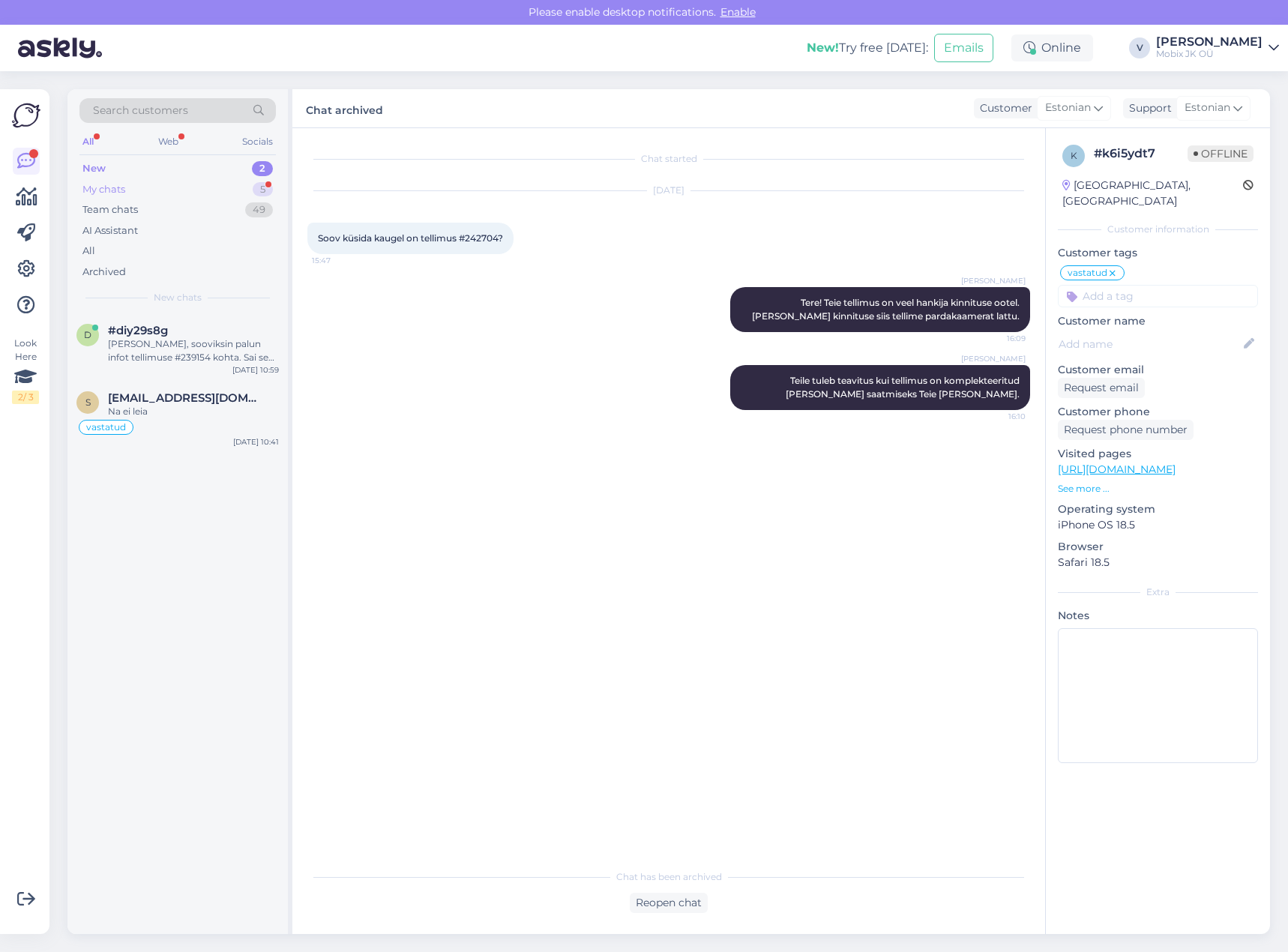
click at [258, 185] on div "5" at bounding box center [263, 189] width 20 height 15
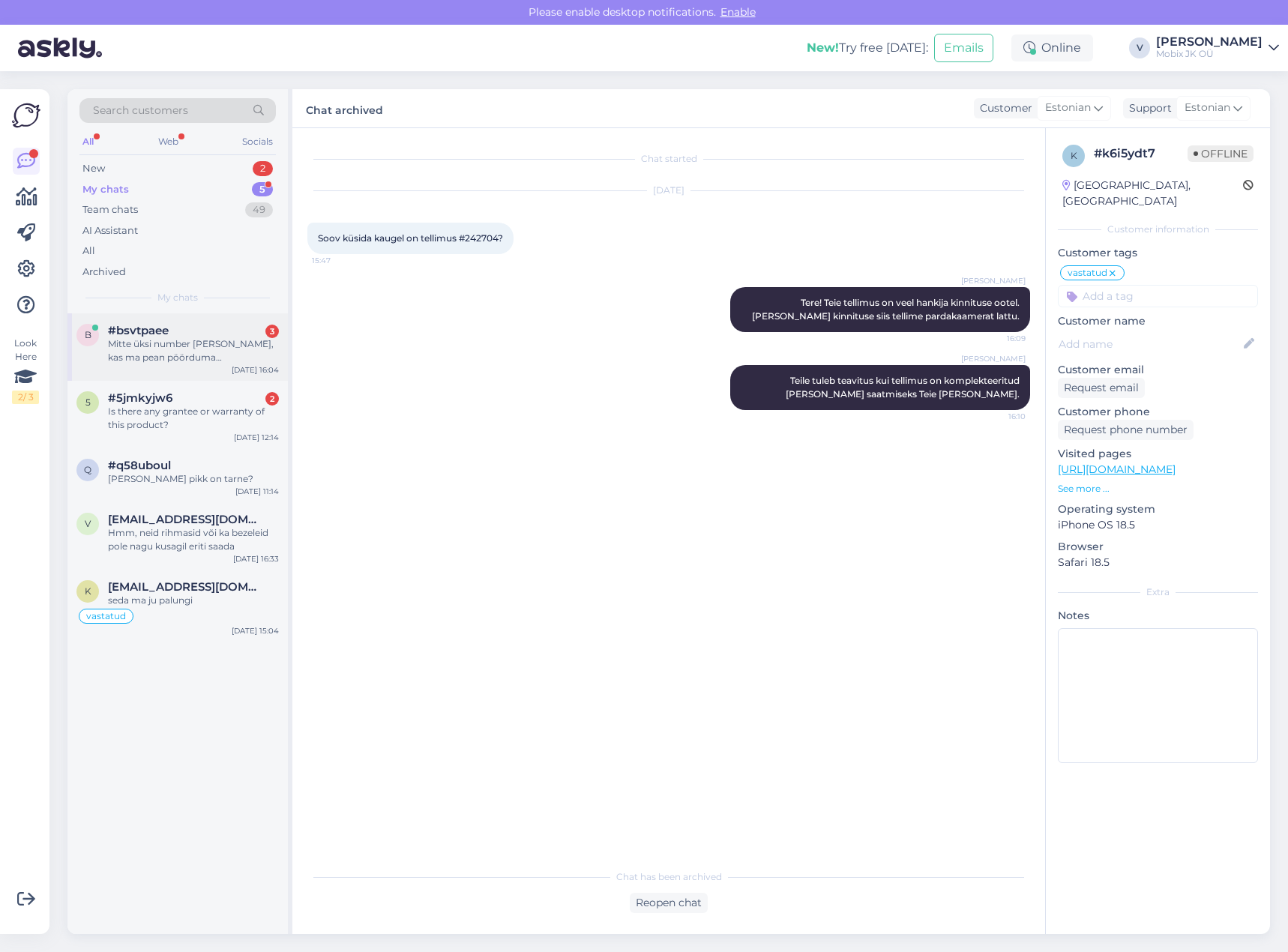
click at [251, 342] on div "Mitte üksi number [PERSON_NAME], kas ma pean pöörduma tarbijakaitsesse? Selleks…" at bounding box center [193, 350] width 171 height 27
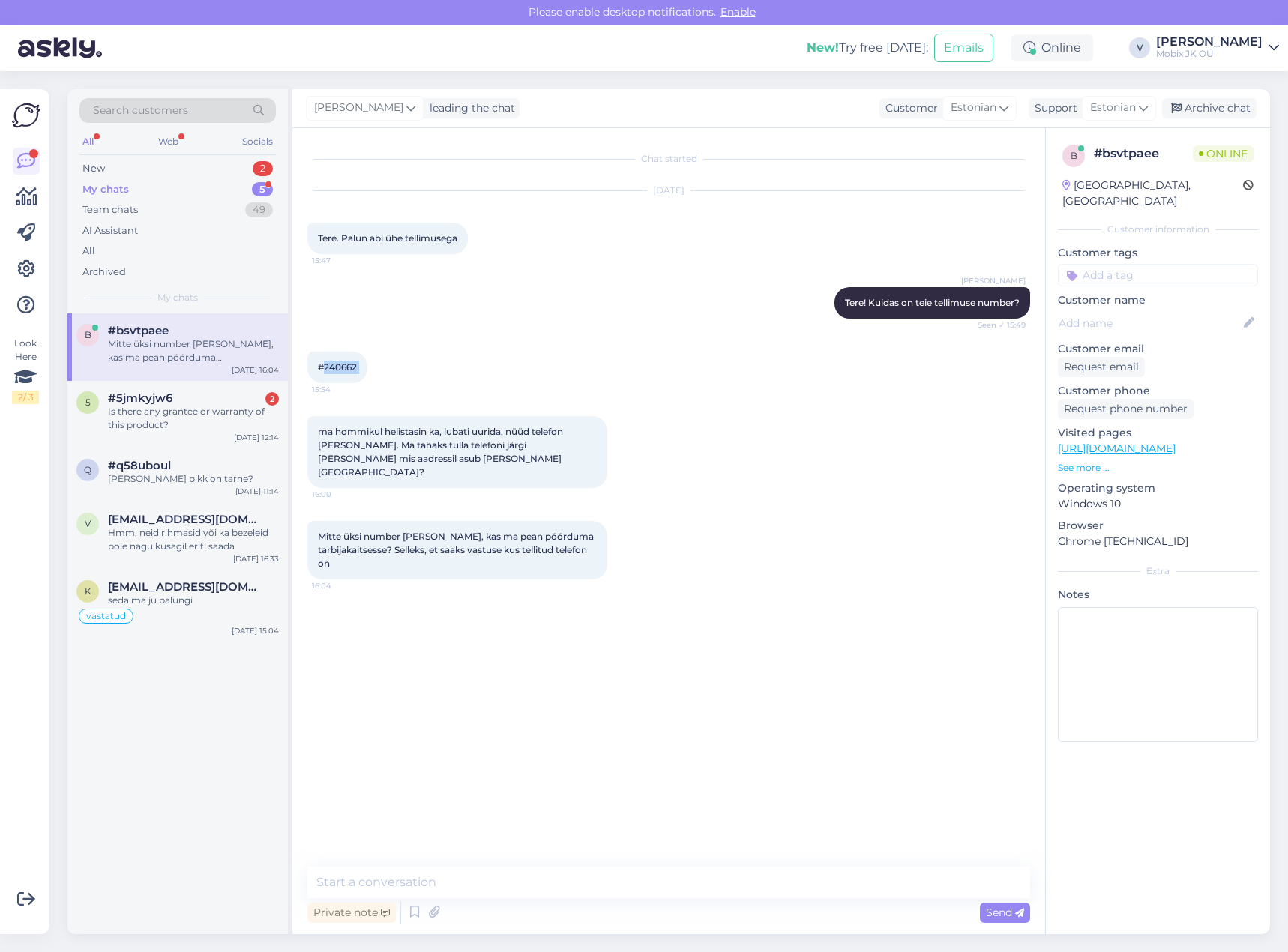
drag, startPoint x: 325, startPoint y: 365, endPoint x: 374, endPoint y: 359, distance: 49.4
click at [367, 364] on div "#240662 15:54" at bounding box center [337, 367] width 60 height 31
copy div "240662 15:54"
click at [806, 879] on textarea at bounding box center [669, 882] width 723 height 31
click at [644, 879] on textarea "Tere!" at bounding box center [669, 882] width 723 height 31
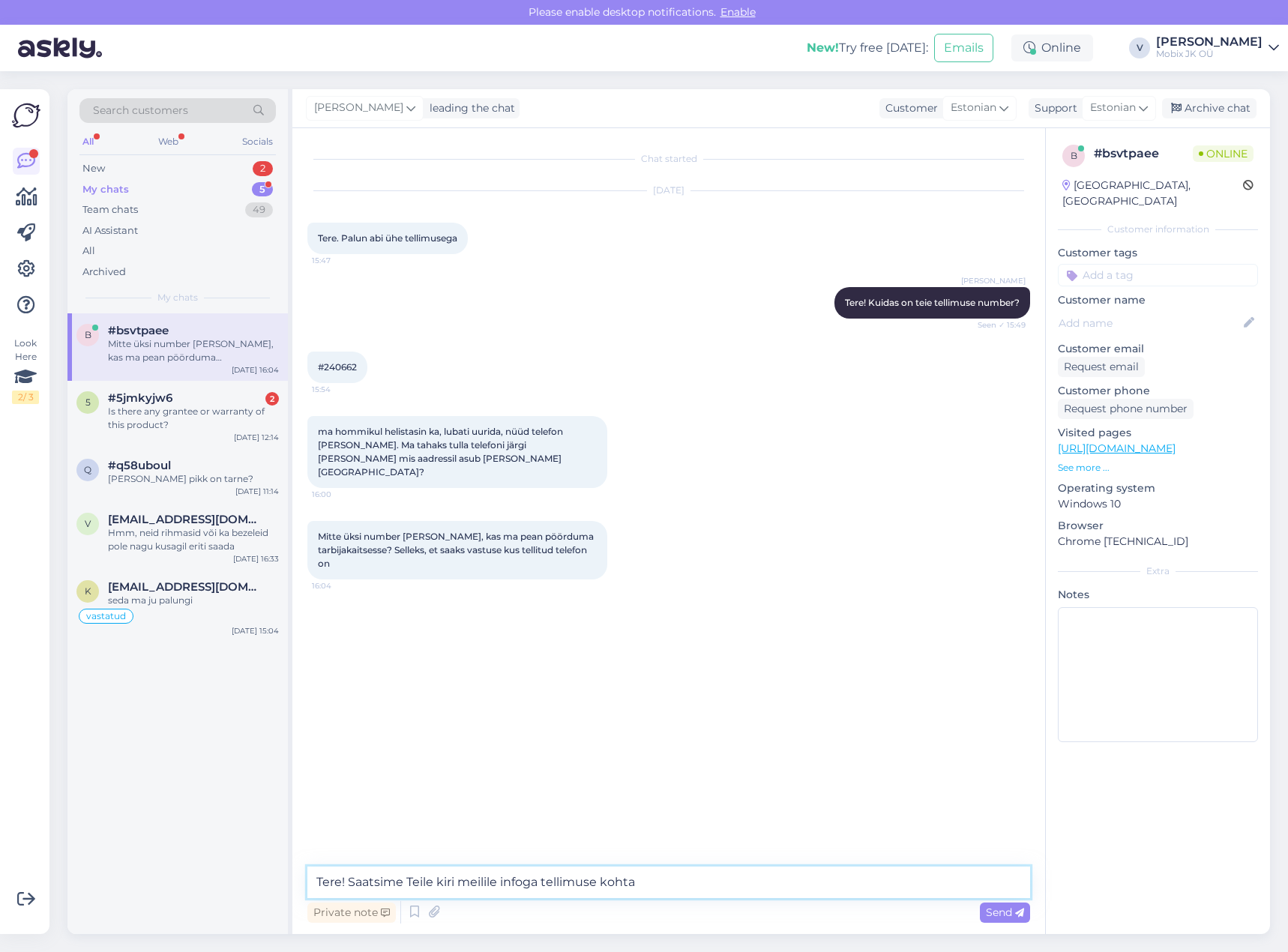
type textarea "Tere! Saatsime Teile kiri meilile infoga tellimuse kohta!"
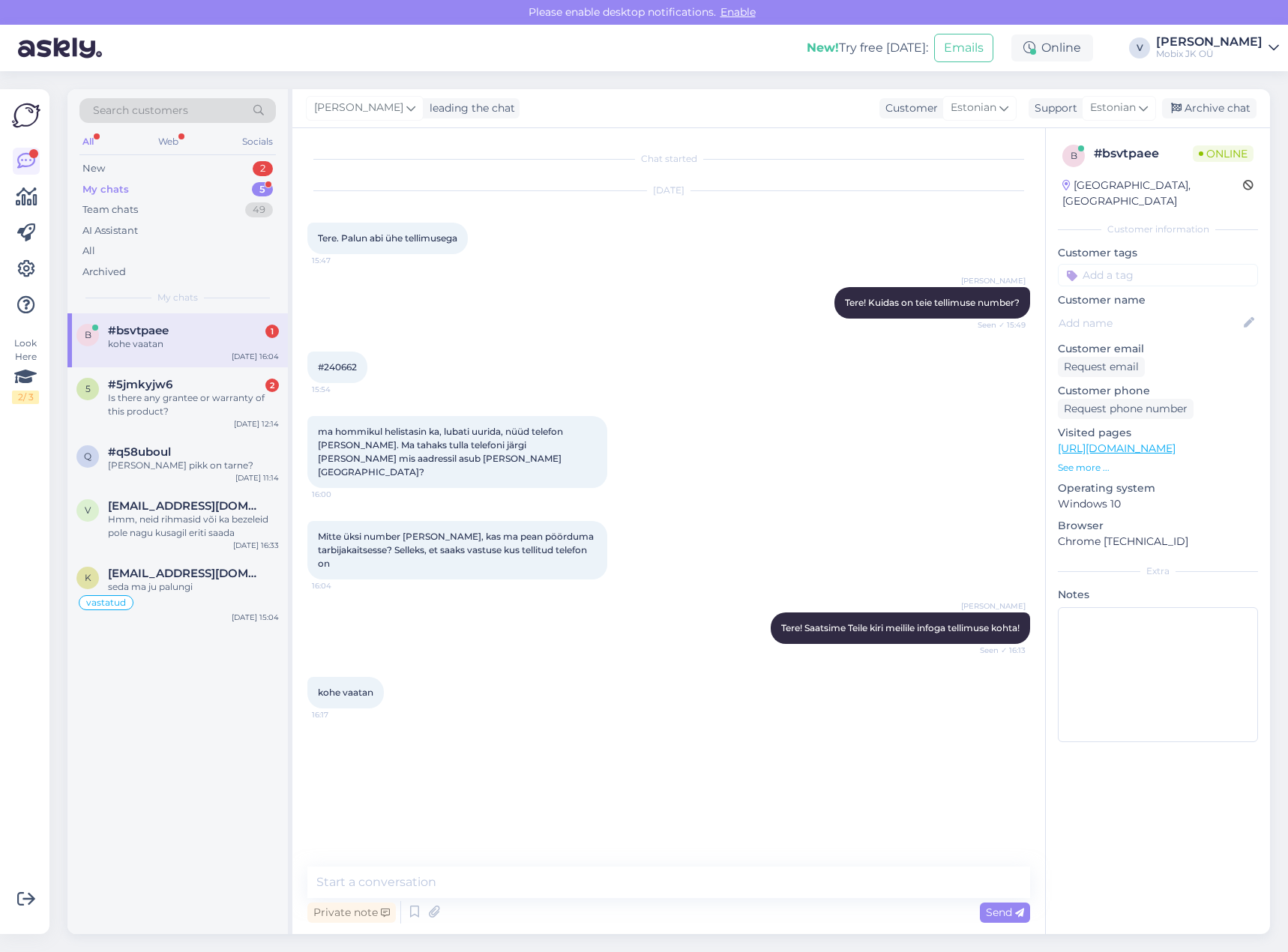
click at [240, 331] on div "#bsvtpaee 1" at bounding box center [193, 330] width 171 height 14
drag, startPoint x: 324, startPoint y: 368, endPoint x: 371, endPoint y: 366, distance: 47.0
click at [367, 366] on div "#240662 15:54" at bounding box center [337, 367] width 60 height 31
copy div "240662 15:54"
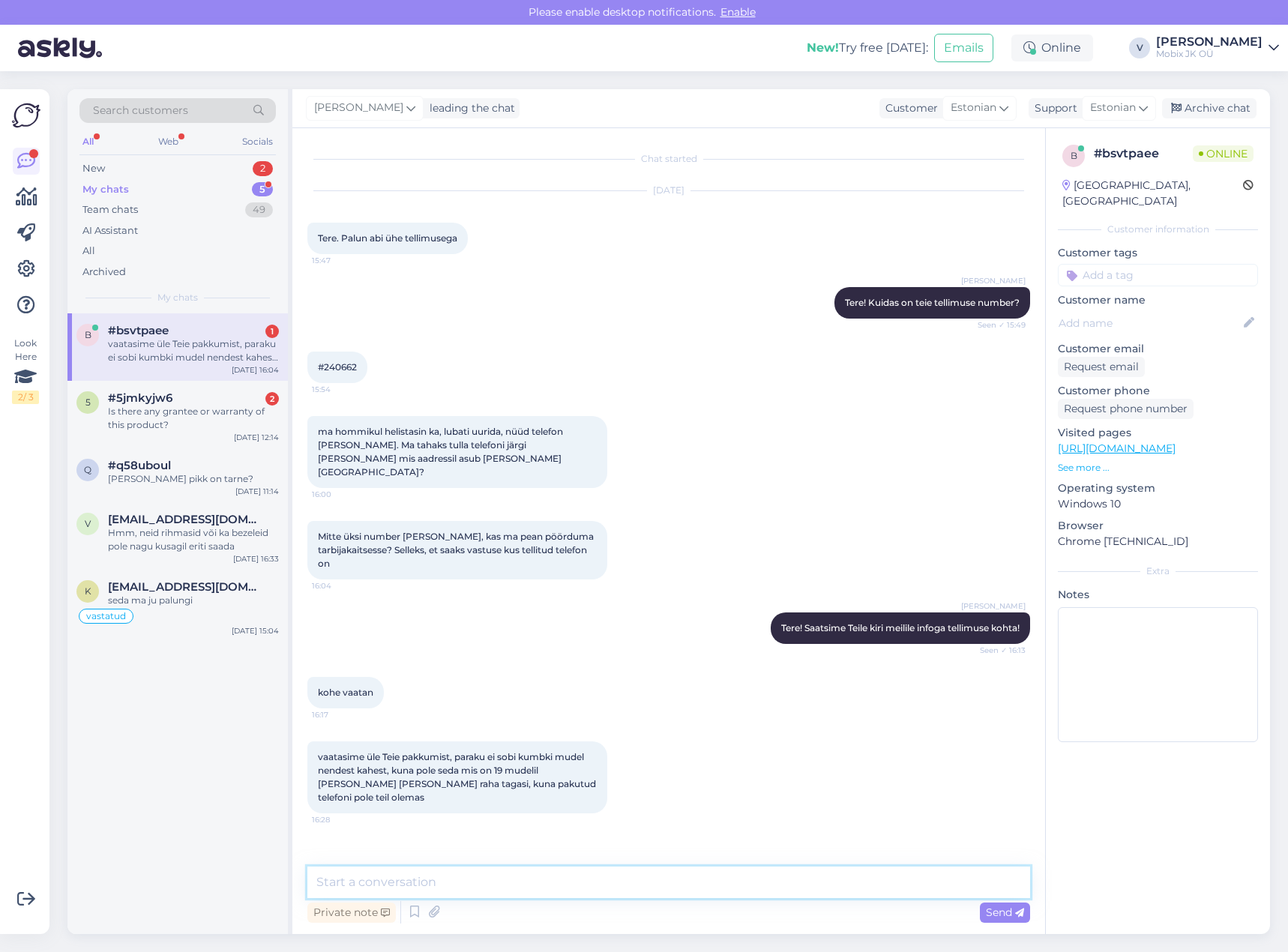
click at [597, 881] on textarea at bounding box center [669, 882] width 723 height 31
type textarea "H"
type textarea "Tänan vastuse eest. Teeme nii. Suunan Teie tellimus tagasimaksmisele!"
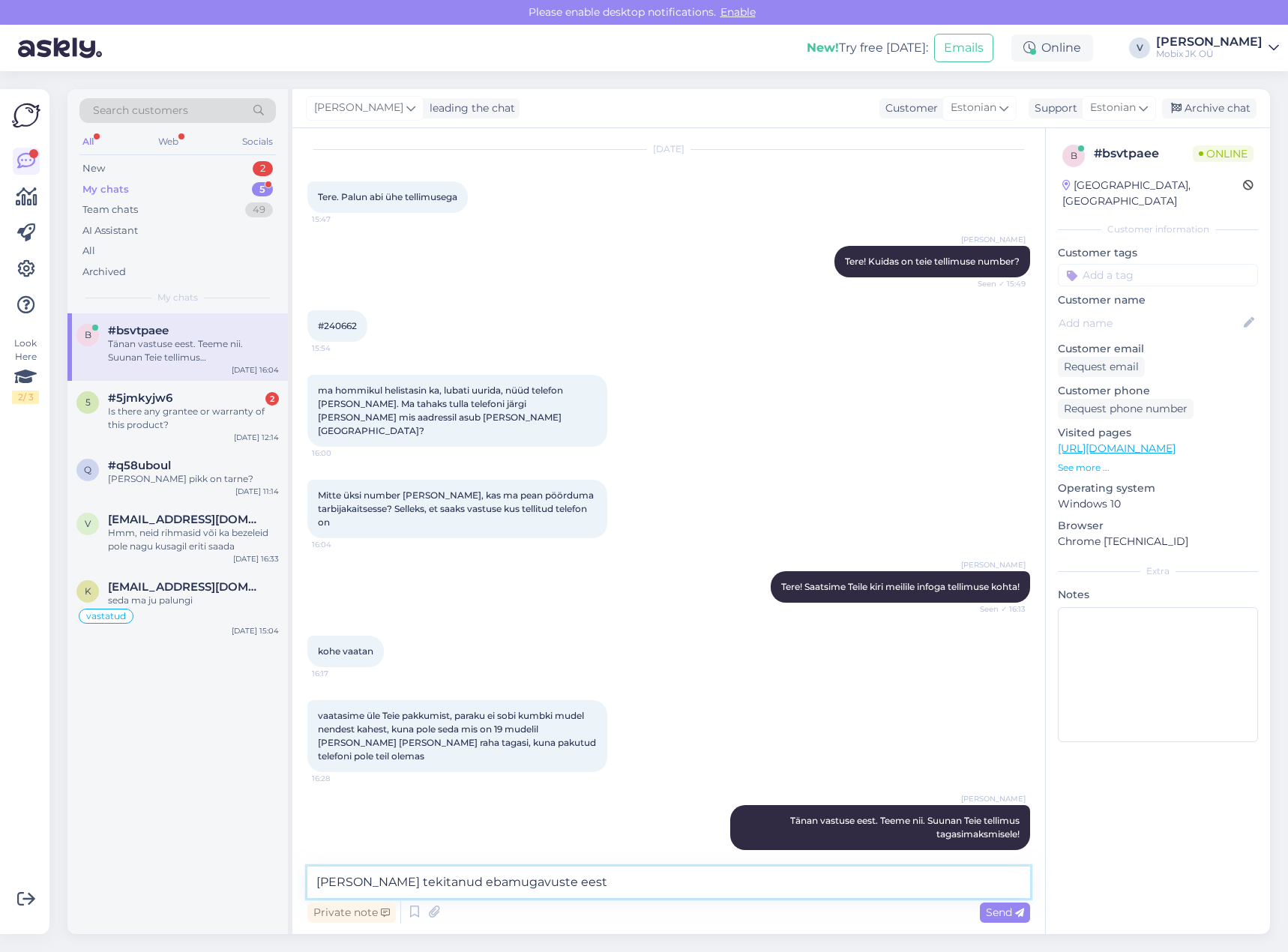
type textarea "[PERSON_NAME] tekitanud ebamugavuste eest!"
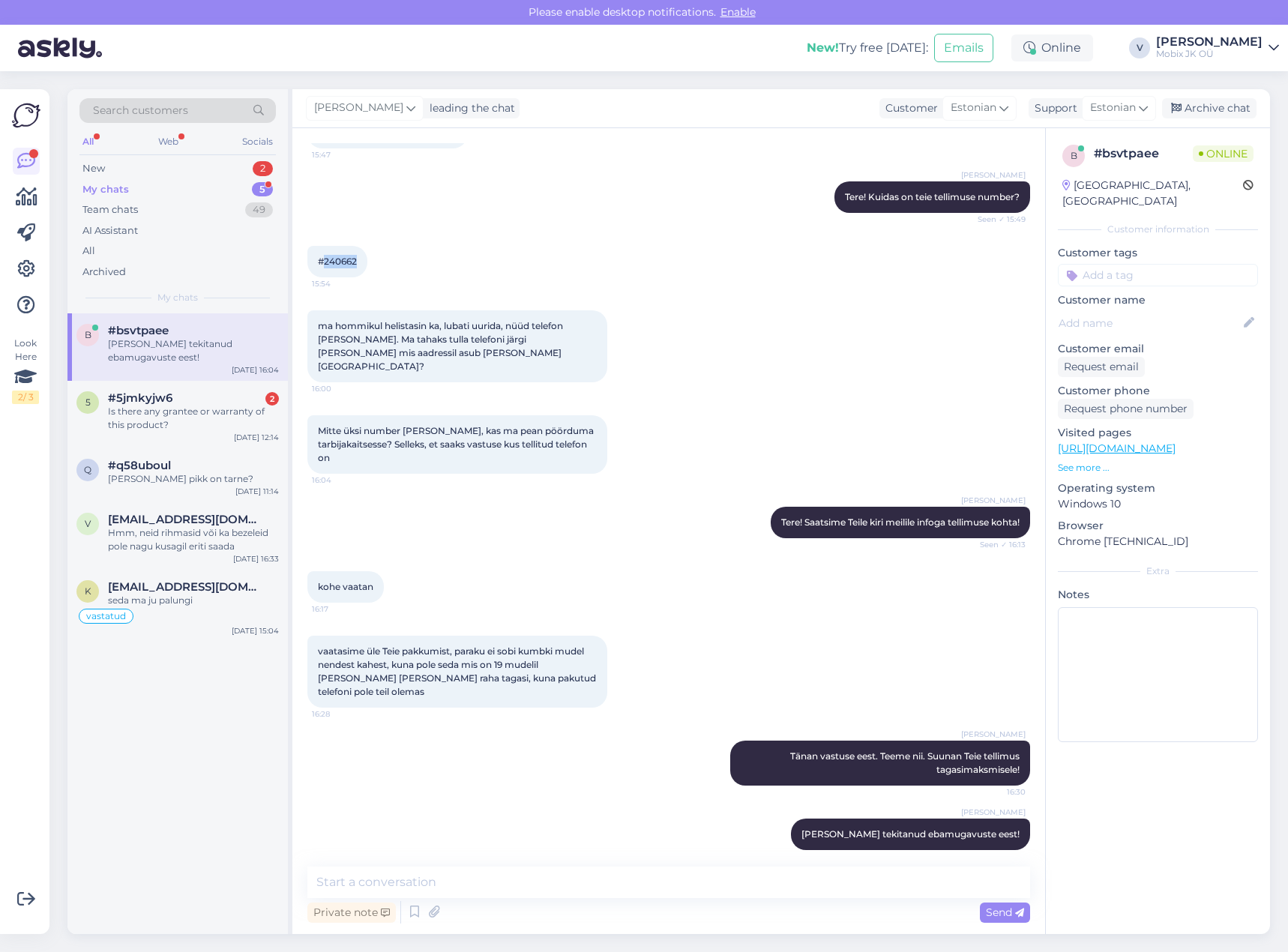
drag, startPoint x: 325, startPoint y: 262, endPoint x: 402, endPoint y: 259, distance: 77.1
click at [402, 259] on div "#240662 15:54" at bounding box center [669, 262] width 723 height 65
copy span "240662"
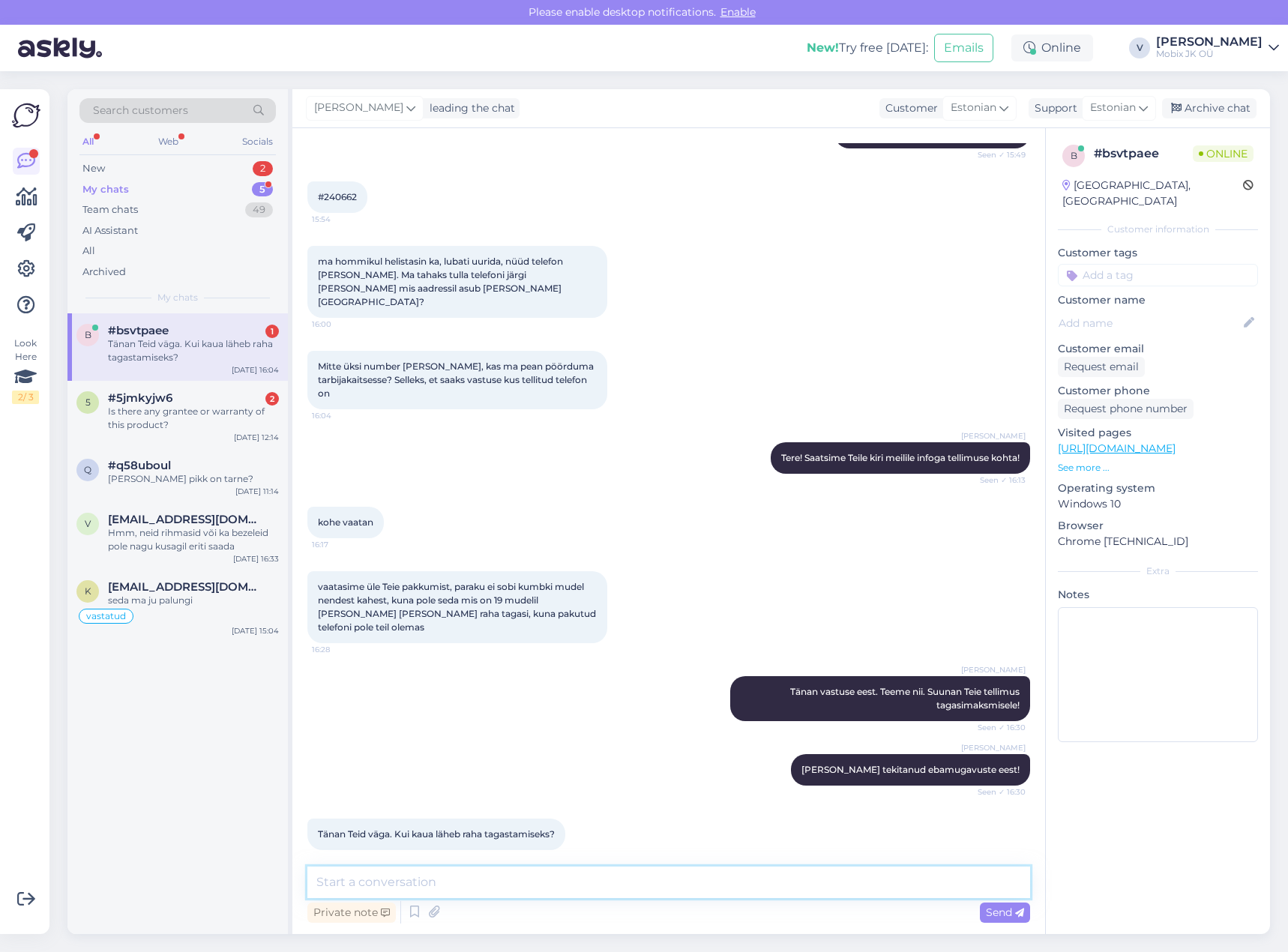
click at [507, 877] on textarea at bounding box center [669, 882] width 723 height 31
click at [486, 880] on textarea at bounding box center [669, 882] width 723 height 31
click at [494, 886] on textarea at bounding box center [669, 882] width 723 height 31
click at [350, 880] on textarea "Palun teha tagasimakset paari päeva jooksul!" at bounding box center [669, 882] width 723 height 31
type textarea "Palusin teha tagasimakset paari päeva jooksul!"
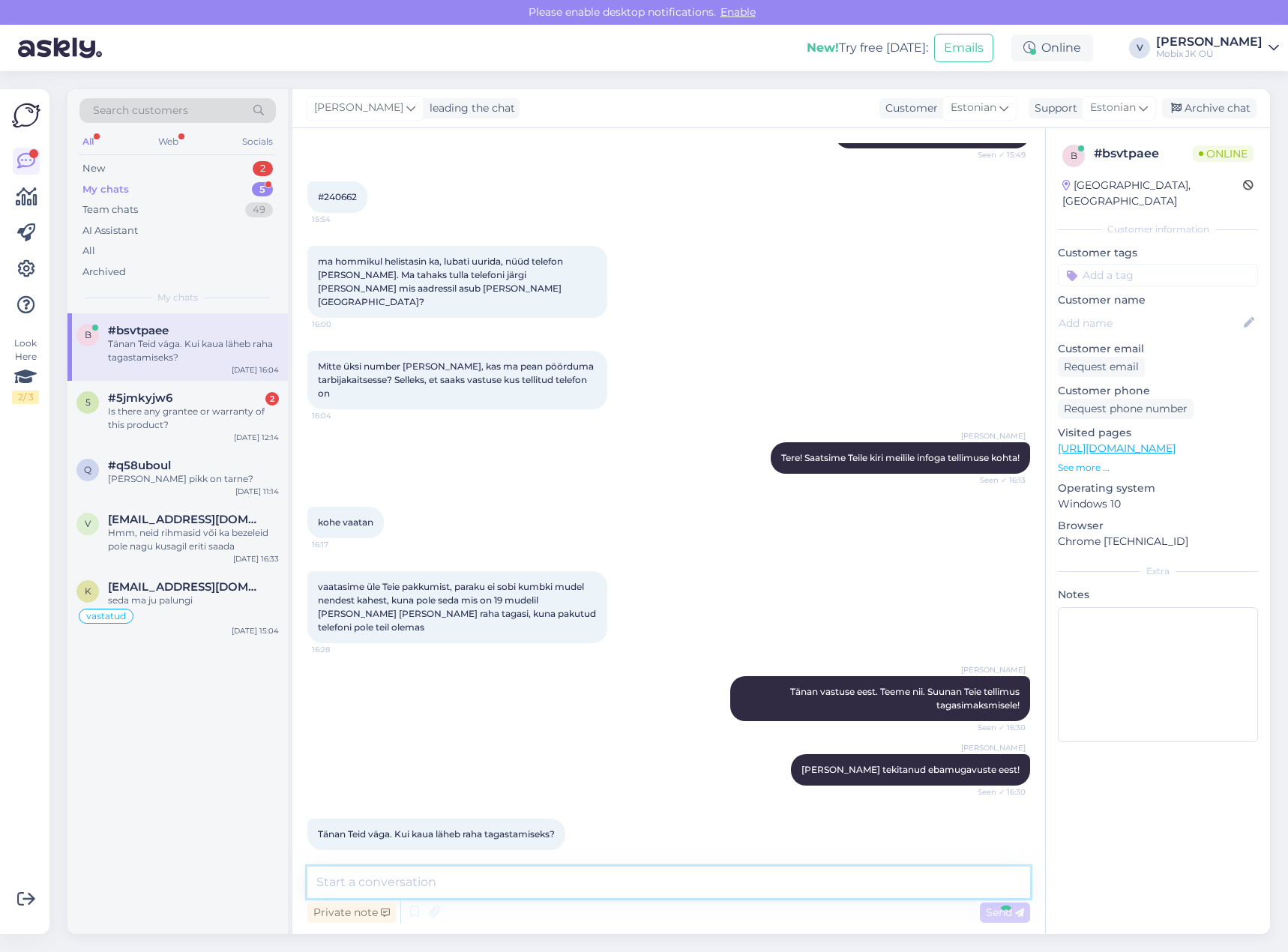
scroll to position [235, 0]
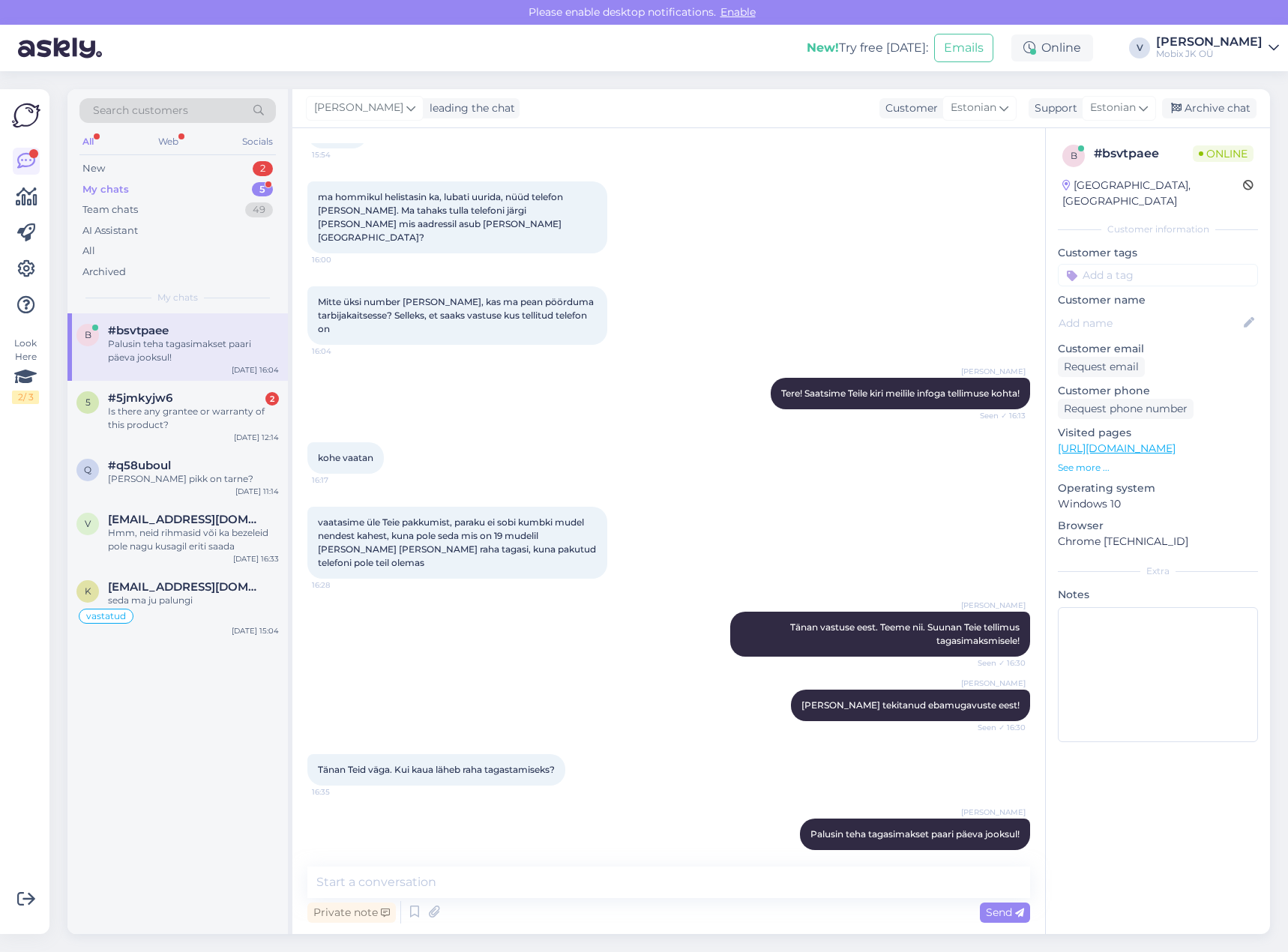
click at [1147, 263] on input at bounding box center [1158, 275] width 200 height 22
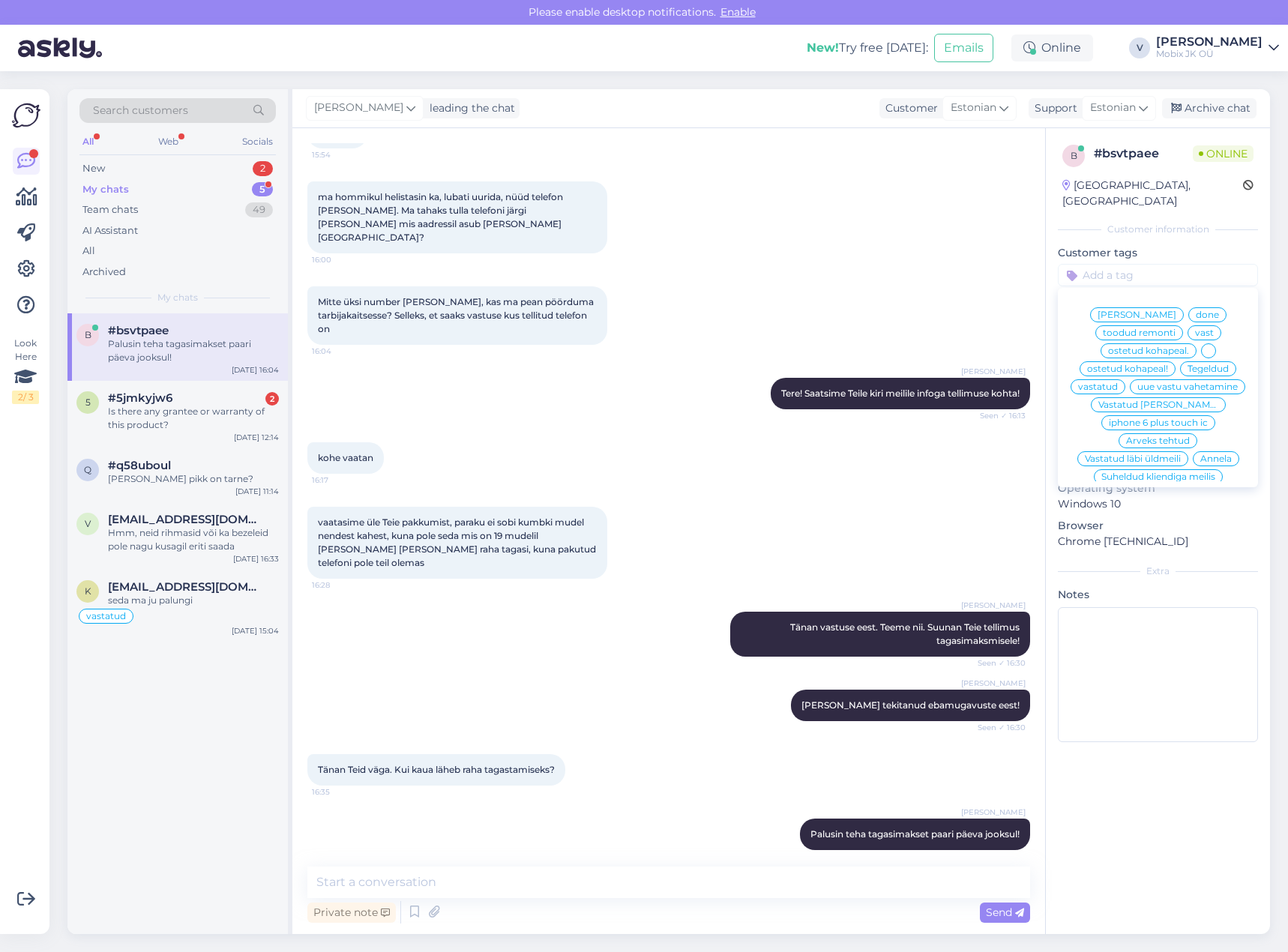
click at [1118, 382] on span "vastatud" at bounding box center [1098, 386] width 40 height 9
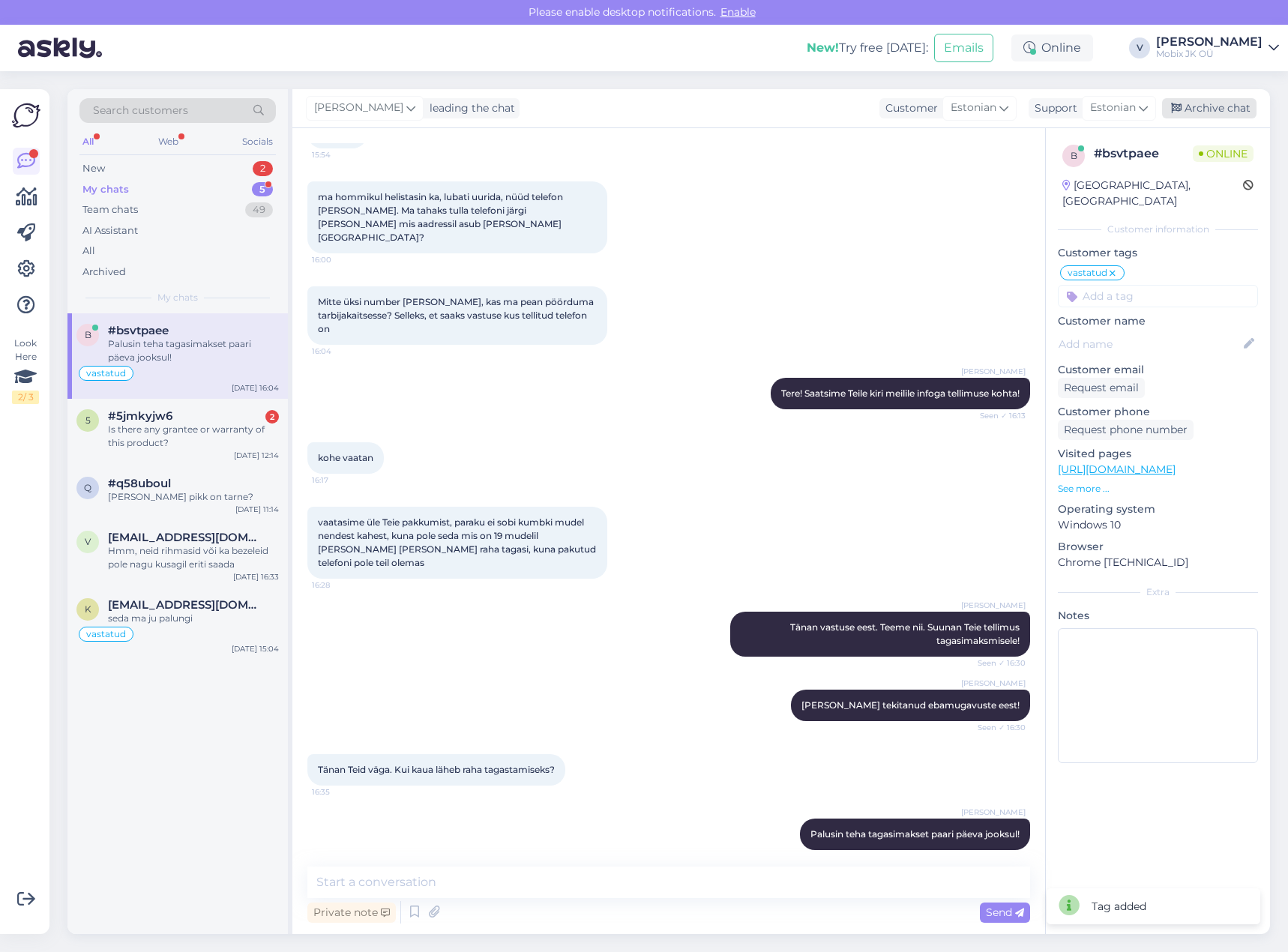
click at [1192, 105] on div "Archive chat" at bounding box center [1209, 108] width 94 height 20
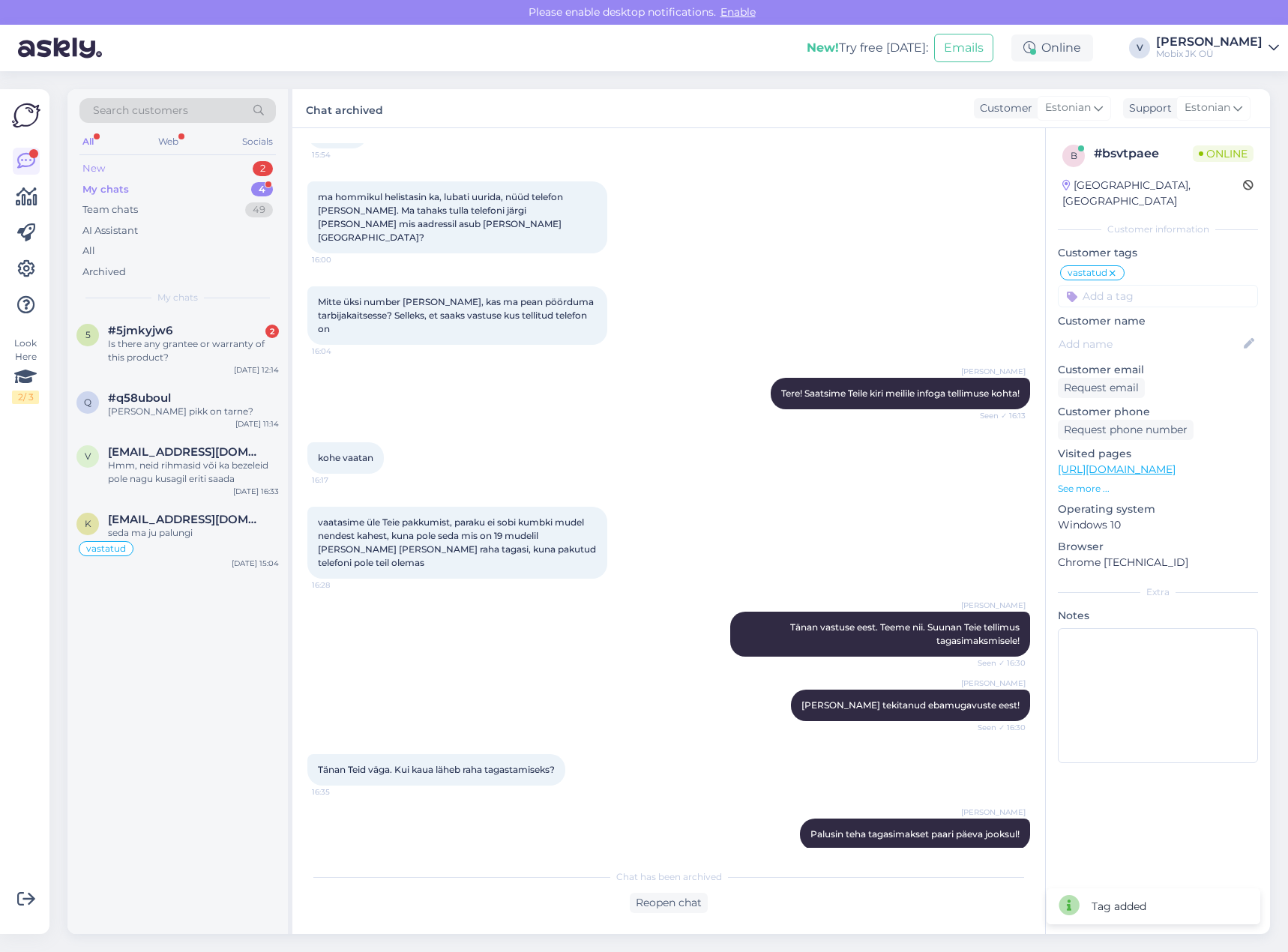
click at [204, 170] on div "New 2" at bounding box center [178, 168] width 196 height 21
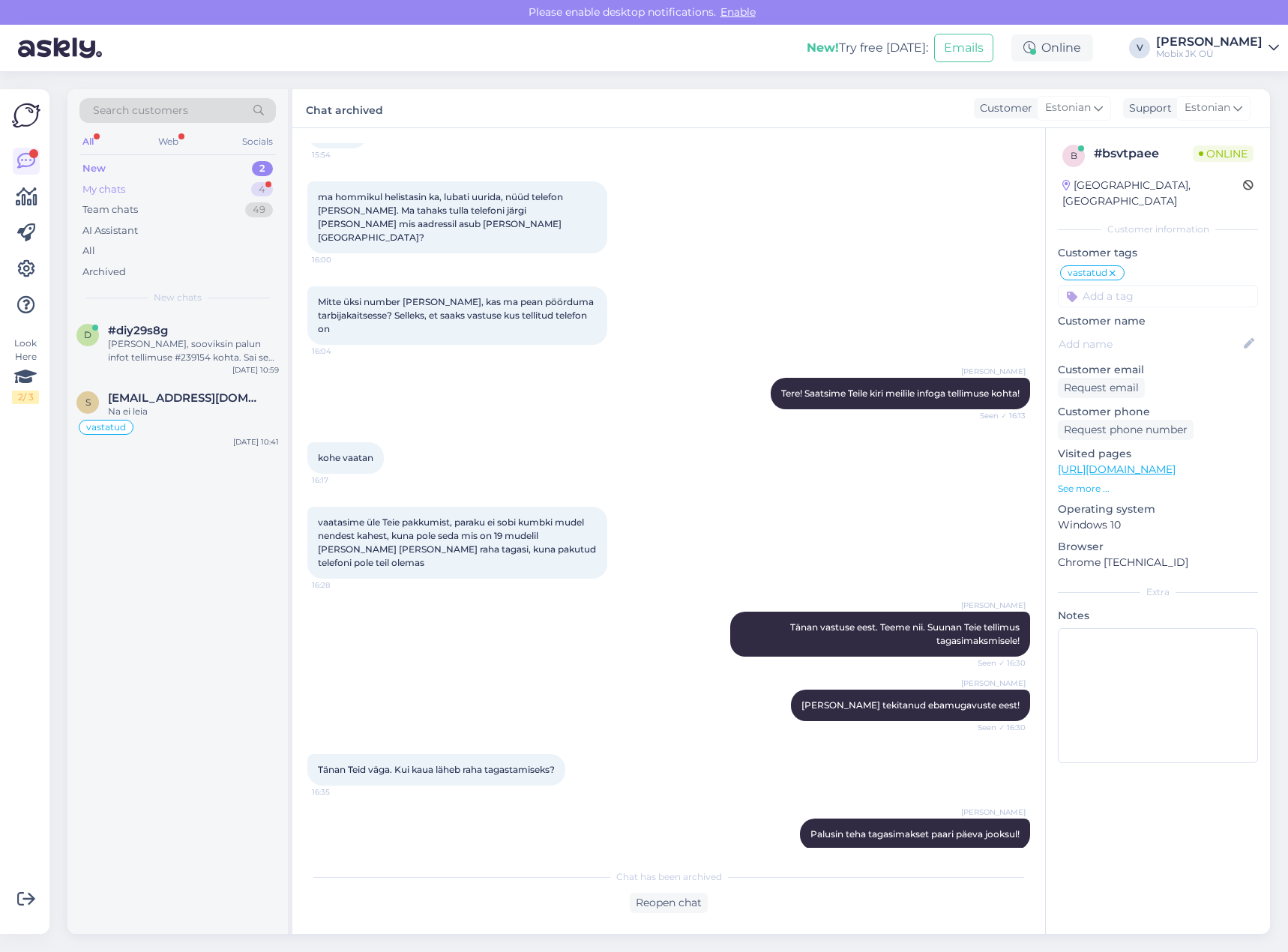
click at [243, 184] on div "My chats 4" at bounding box center [178, 189] width 196 height 21
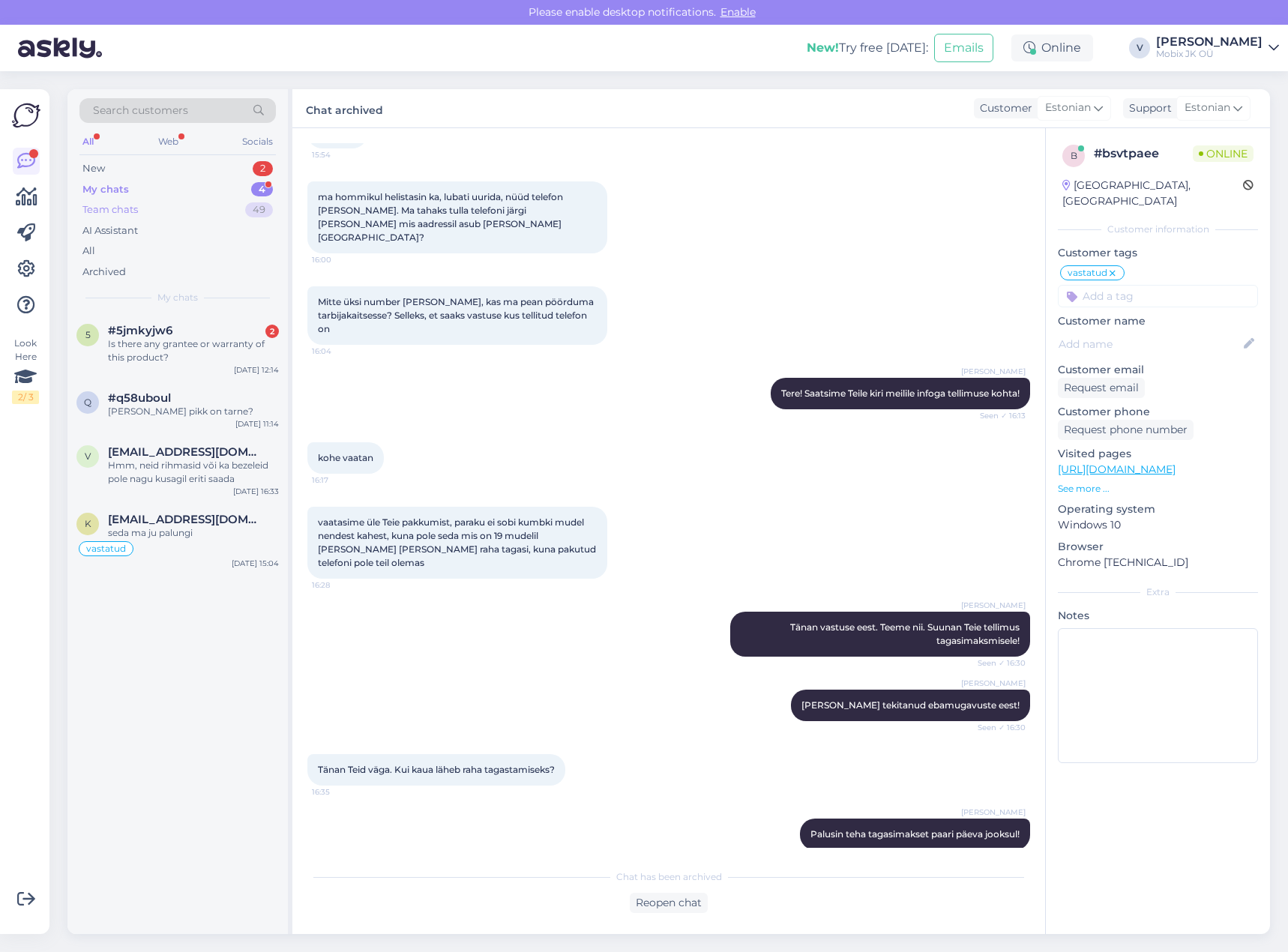
click at [264, 207] on div "49" at bounding box center [259, 210] width 28 height 15
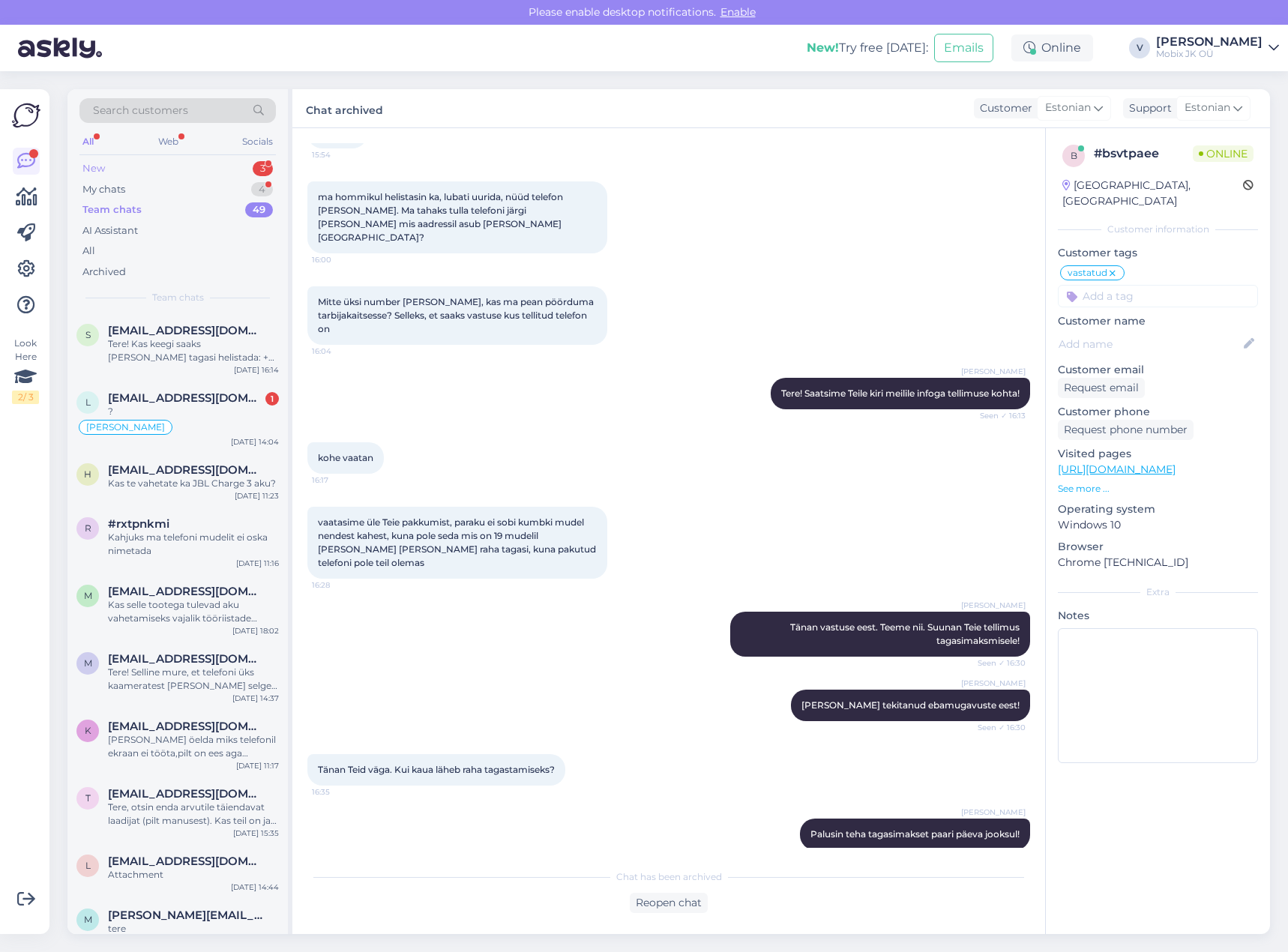
click at [247, 172] on div "New 3" at bounding box center [178, 168] width 196 height 21
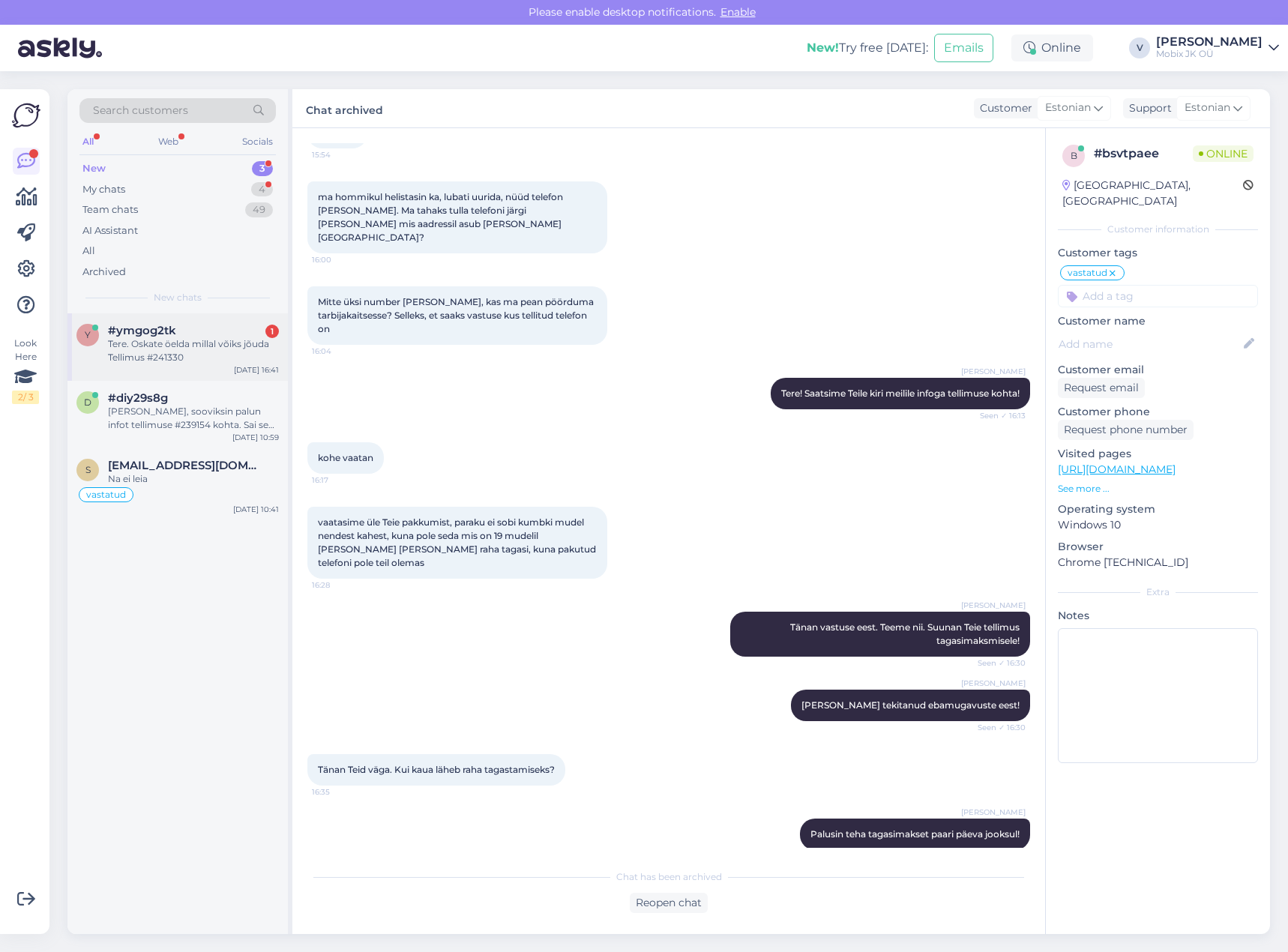
click at [252, 350] on div "Tere. Oskate öelda millal võiks jõuda Tellimus #241330" at bounding box center [193, 350] width 171 height 27
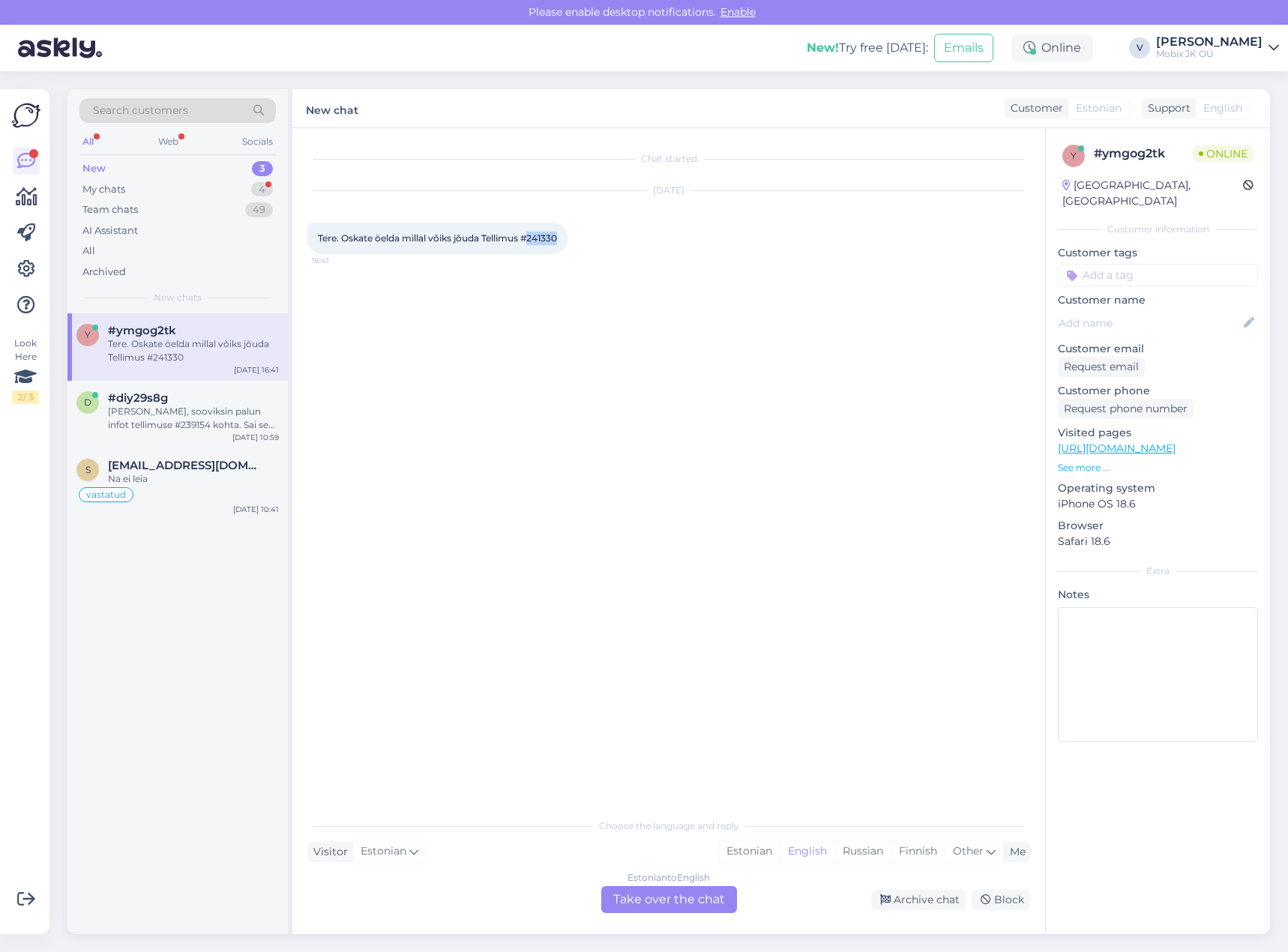
drag, startPoint x: 534, startPoint y: 237, endPoint x: 571, endPoint y: 239, distance: 37.1
click at [568, 239] on div "Tere. Oskate öelda millal võiks jõuda Tellimus #241330 16:41" at bounding box center [436, 238] width 260 height 31
copy span "241330"
